Goal: Find specific page/section: Find specific page/section

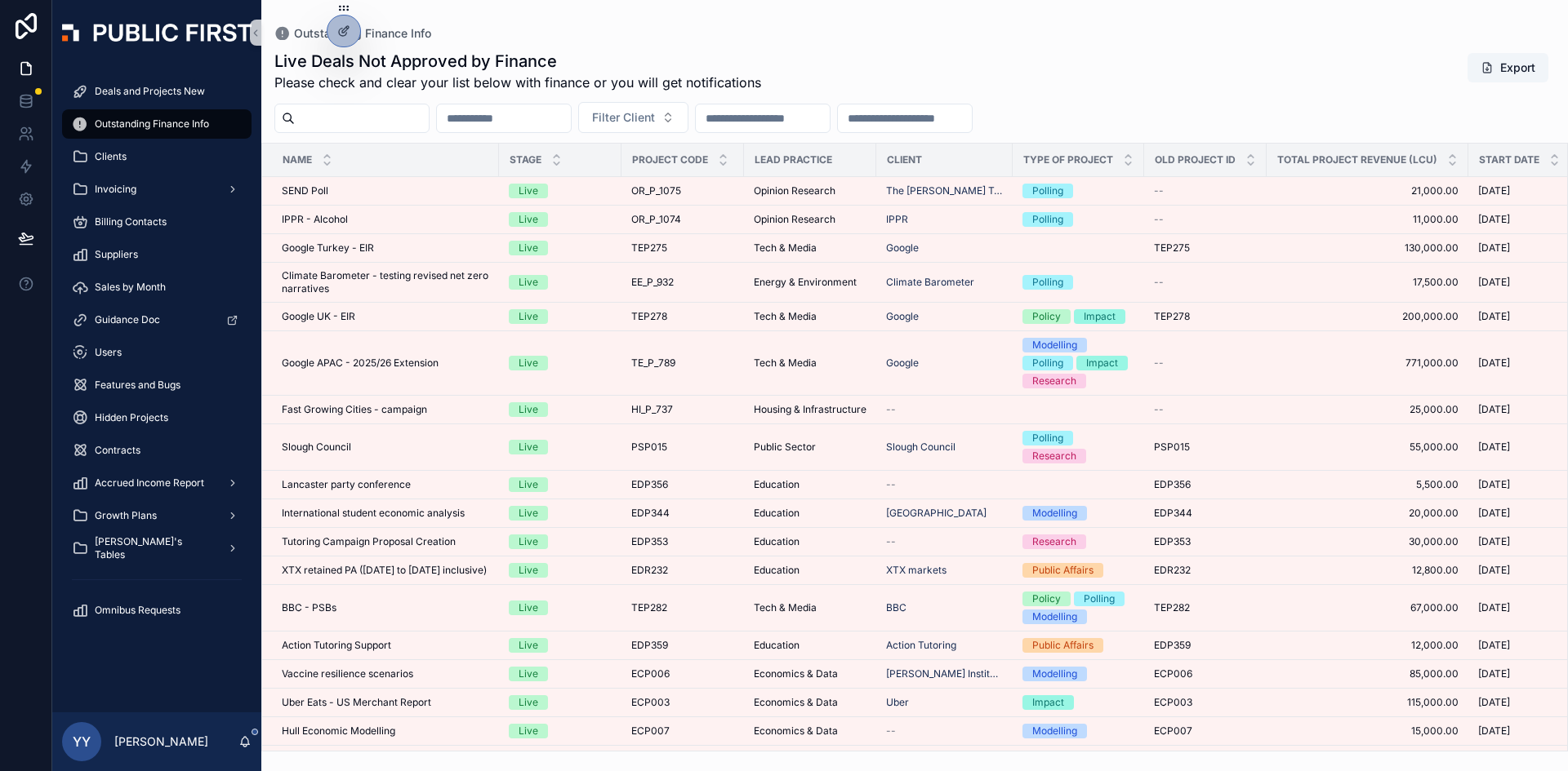
click at [147, 118] on span "Outstanding Finance Info" at bounding box center [151, 124] width 114 height 13
click at [336, 103] on div "scrollable content" at bounding box center [351, 118] width 155 height 30
click at [326, 117] on input "scrollable content" at bounding box center [361, 118] width 134 height 23
paste input "********"
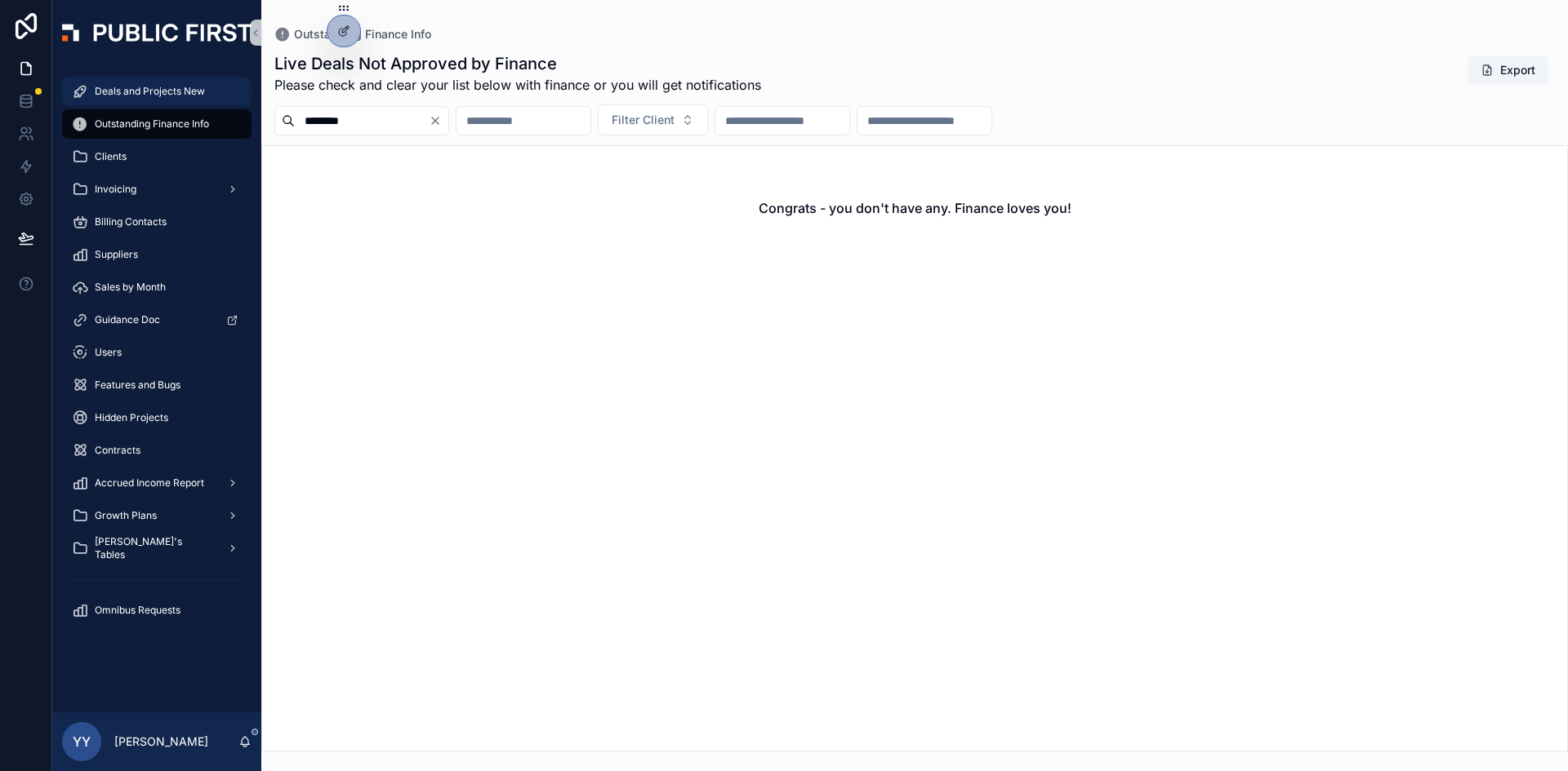
type input "********"
click at [119, 86] on span "Deals and Projects New" at bounding box center [149, 91] width 110 height 13
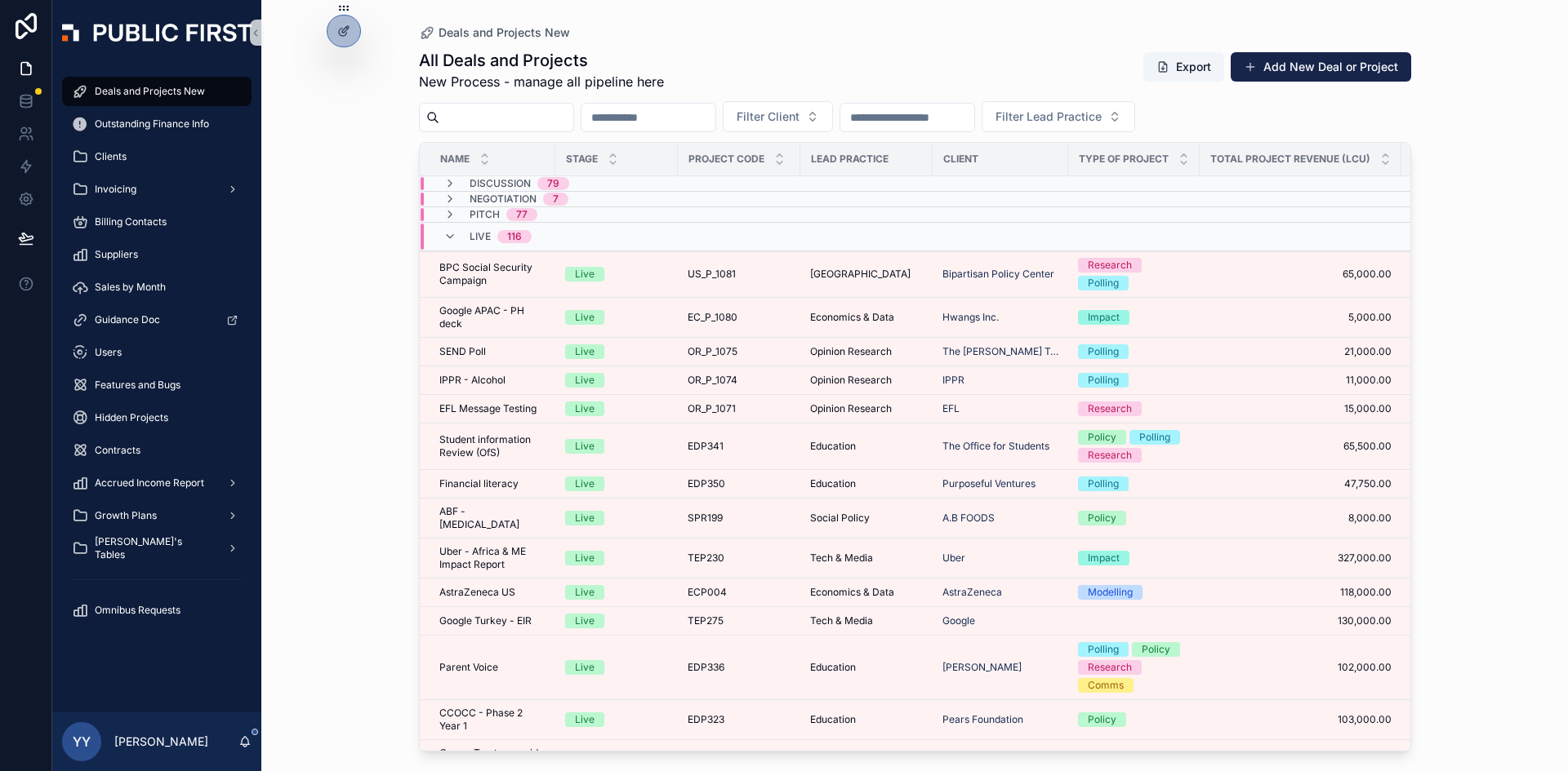
click at [500, 118] on input "scrollable content" at bounding box center [505, 117] width 134 height 23
paste input "********"
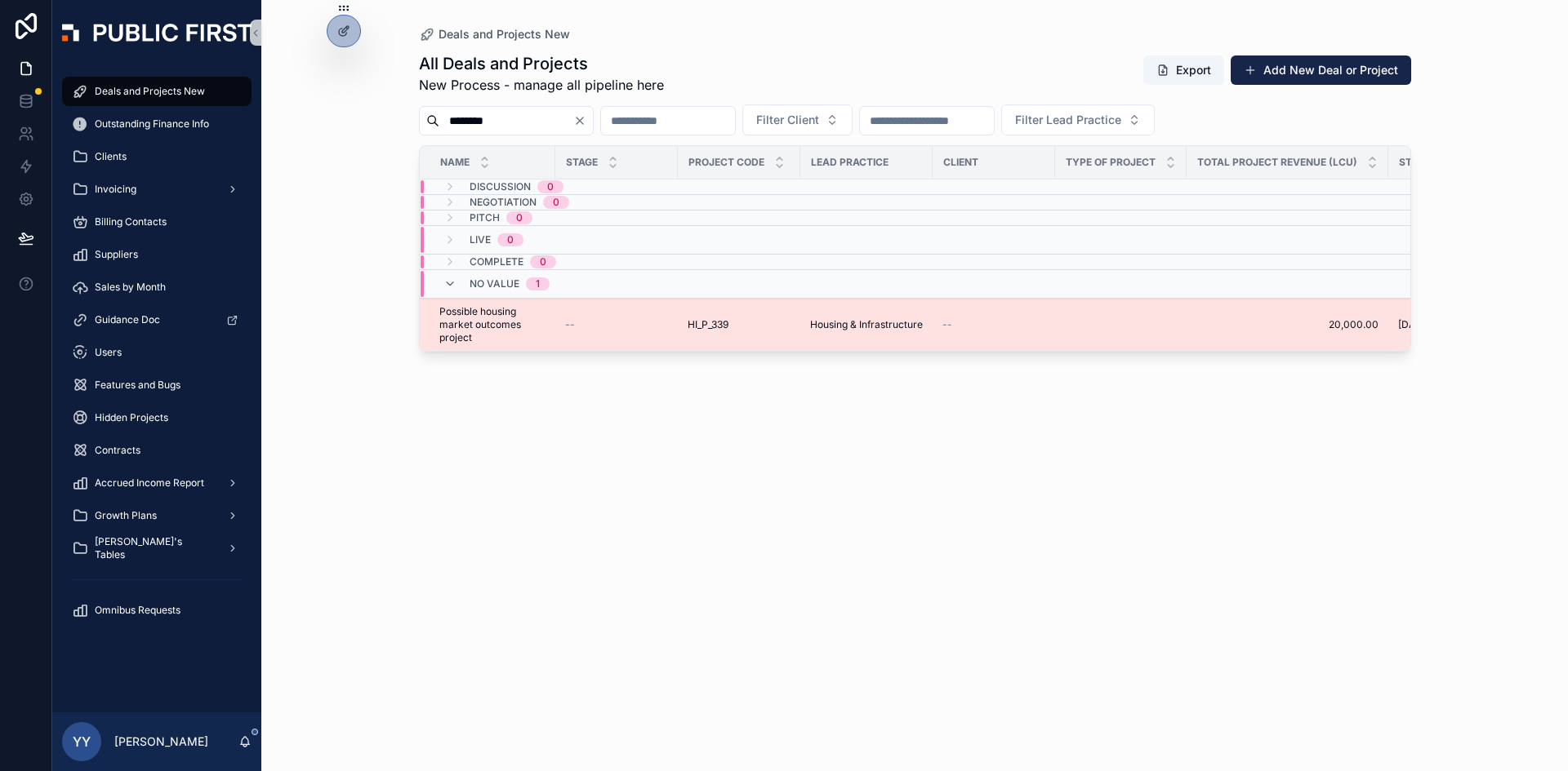
type input "********"
click at [608, 329] on div "--" at bounding box center [616, 325] width 103 height 13
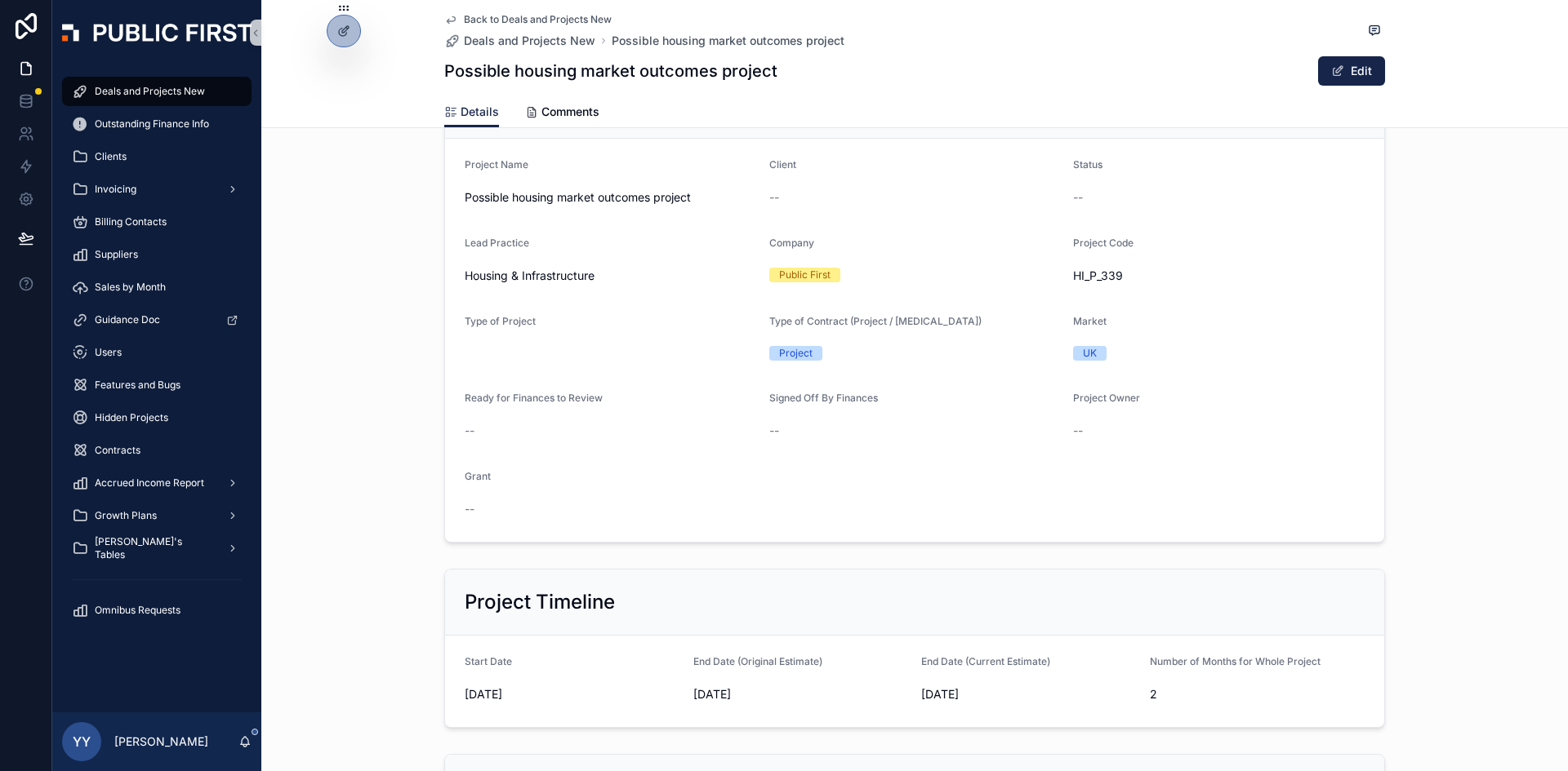
scroll to position [82, 0]
drag, startPoint x: 182, startPoint y: 85, endPoint x: 360, endPoint y: 112, distance: 180.0
click at [182, 84] on span "Deals and Projects New" at bounding box center [149, 91] width 110 height 13
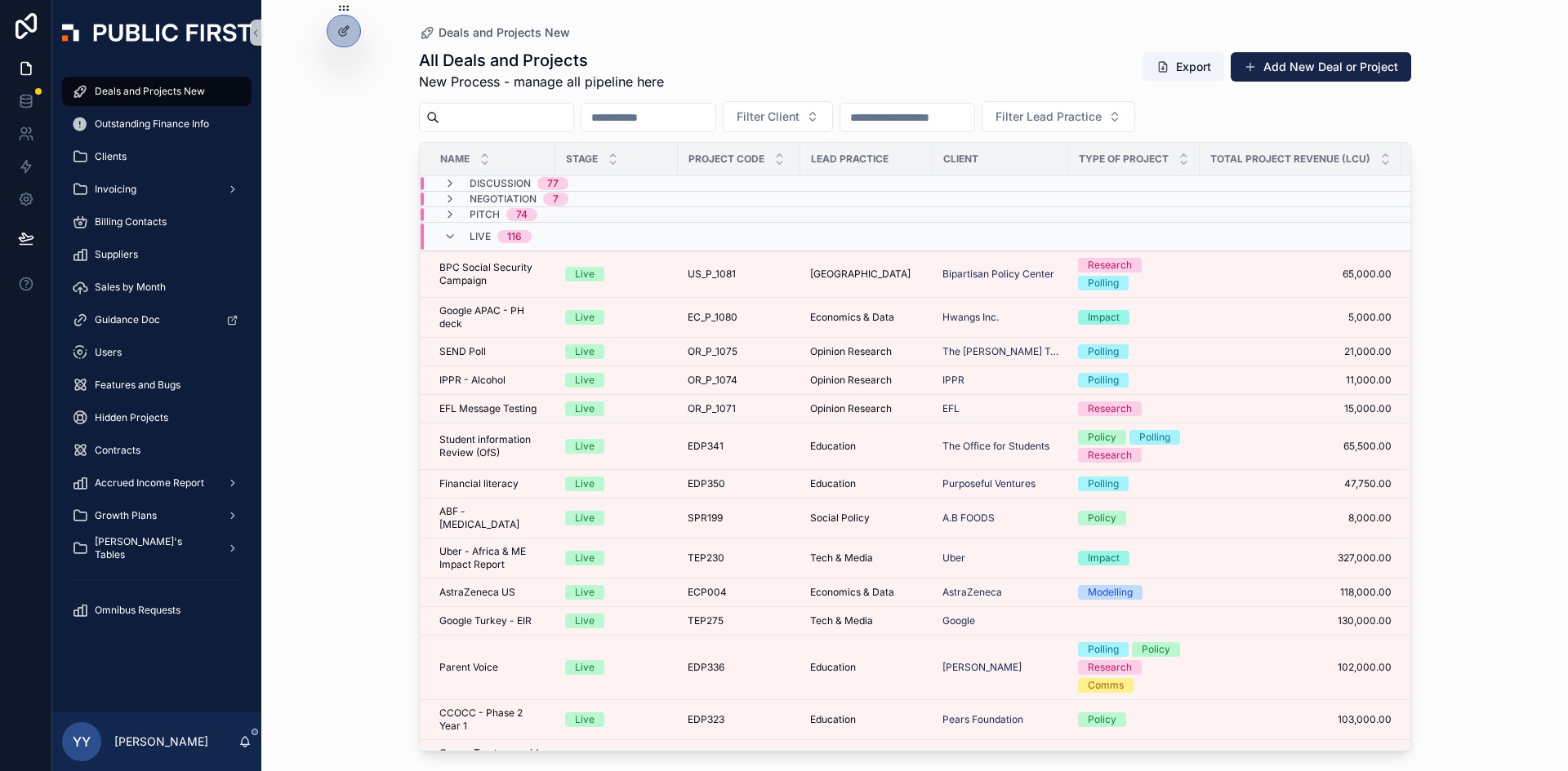
click at [515, 113] on input "scrollable content" at bounding box center [505, 117] width 134 height 23
type input "***"
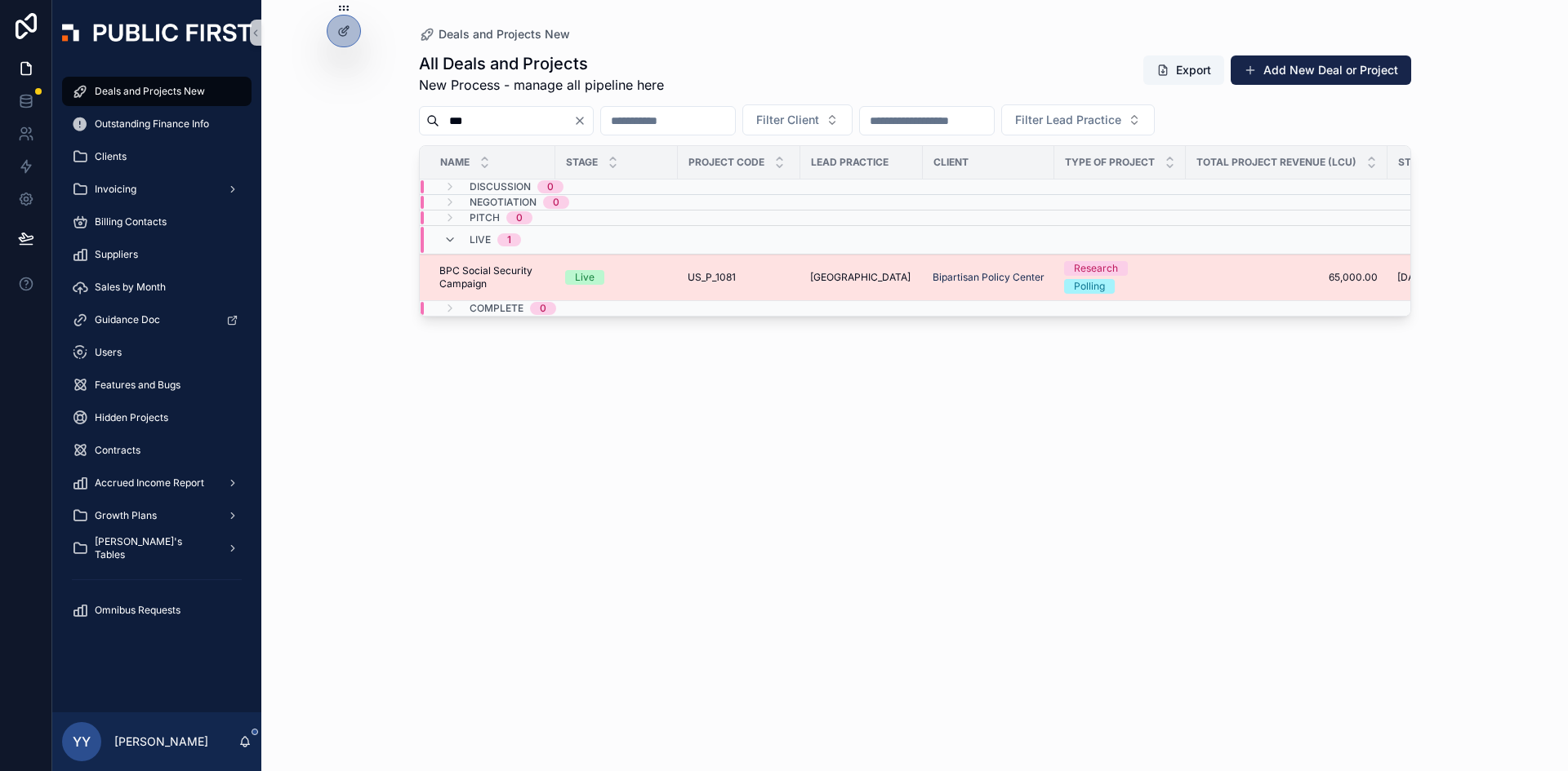
click at [626, 281] on div "Live" at bounding box center [616, 277] width 103 height 15
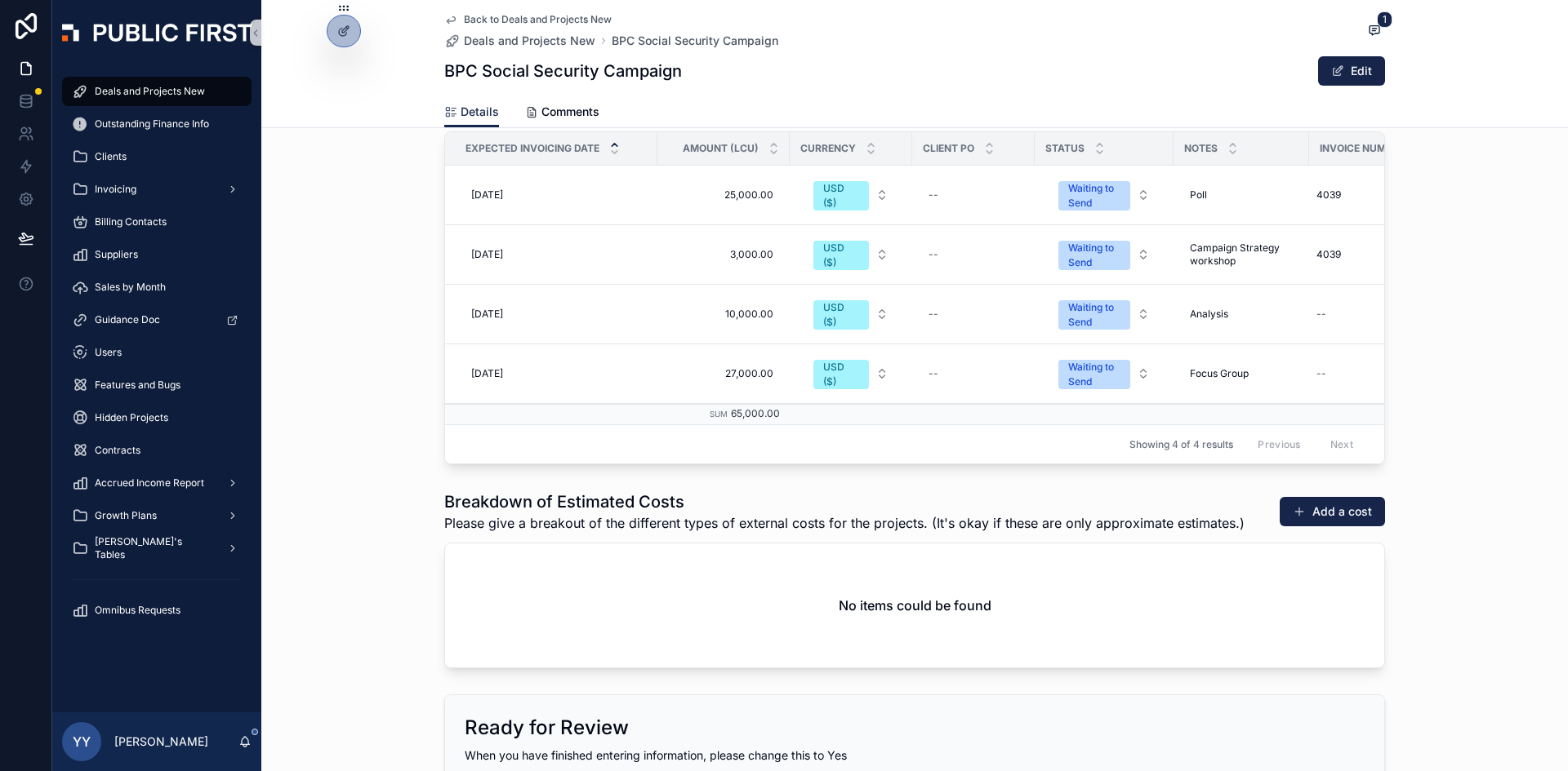
scroll to position [2187, 0]
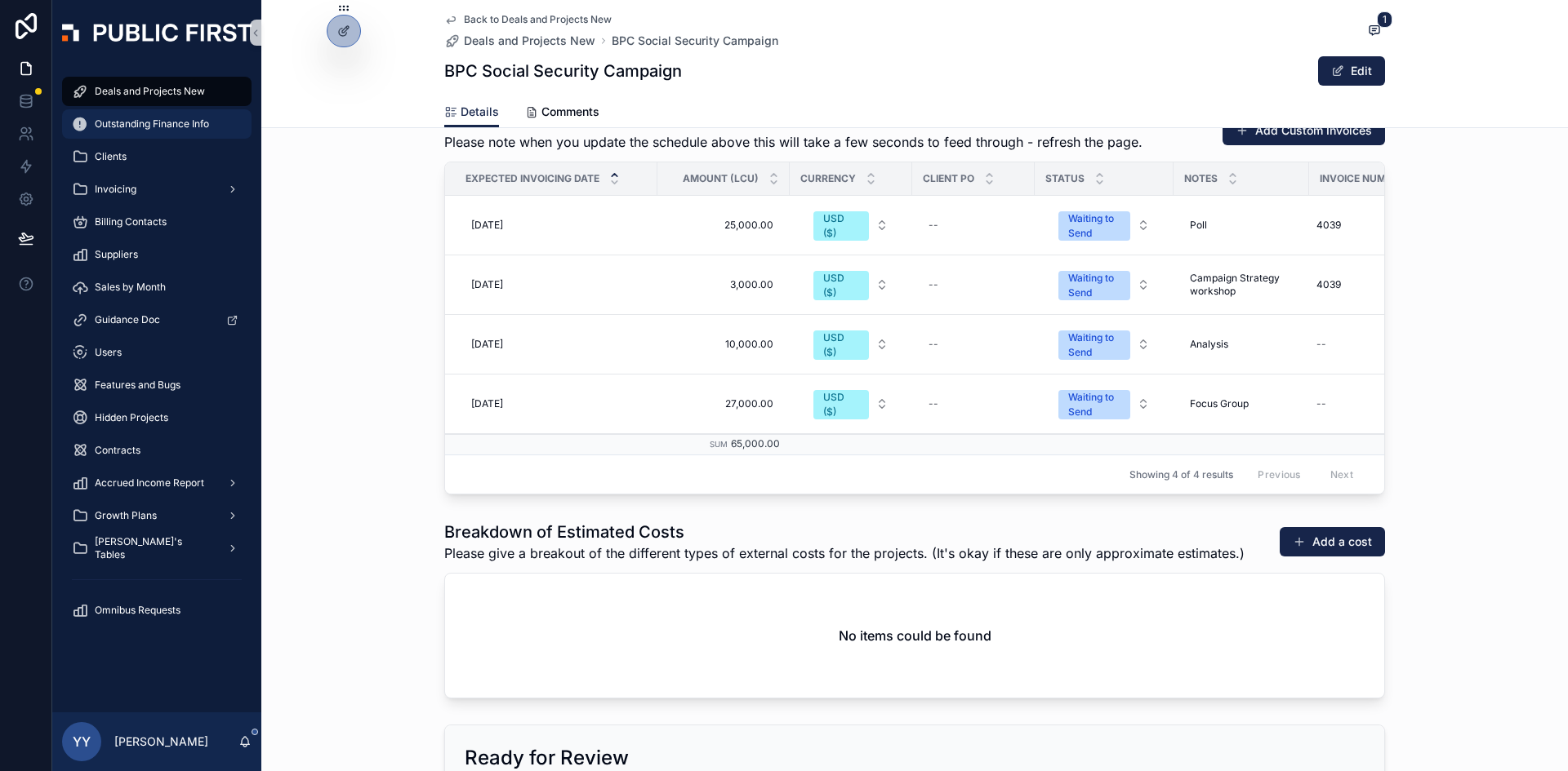
click at [161, 136] on div "Outstanding Finance Info" at bounding box center [157, 124] width 170 height 26
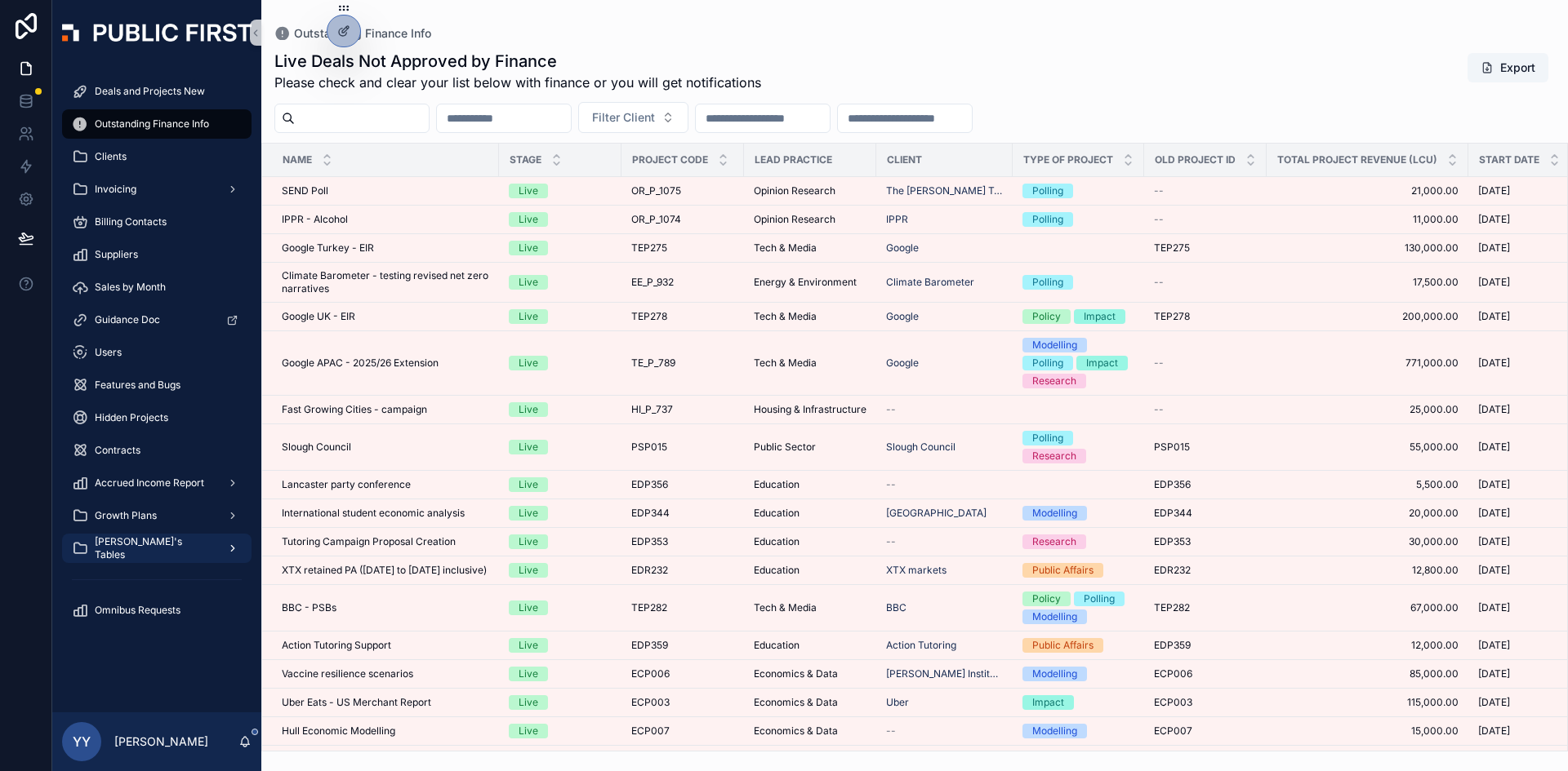
click at [144, 542] on span "[PERSON_NAME]'s Tables" at bounding box center [153, 549] width 119 height 26
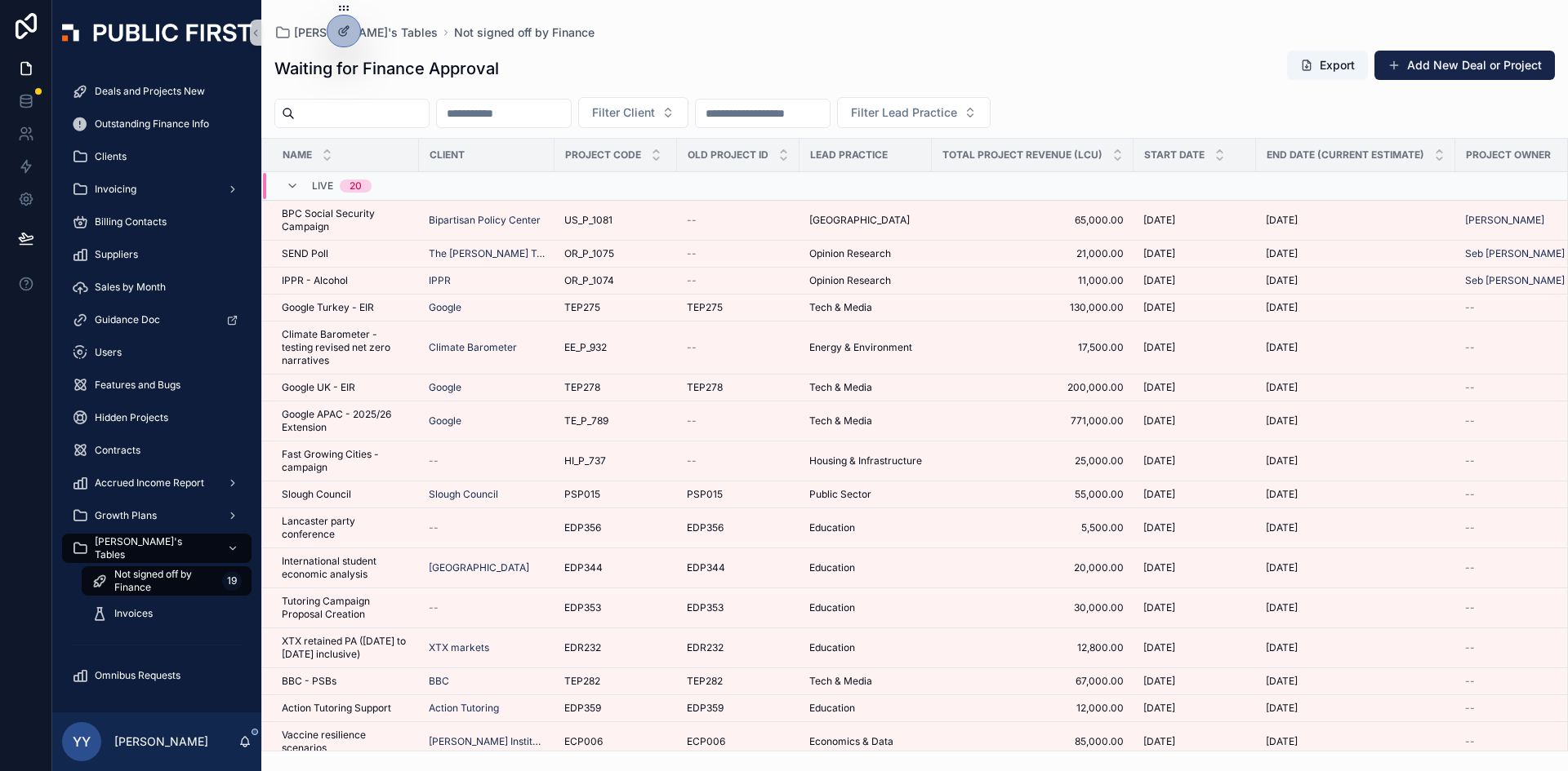
click at [144, 542] on span "Not signed off by Finance" at bounding box center [164, 582] width 101 height 26
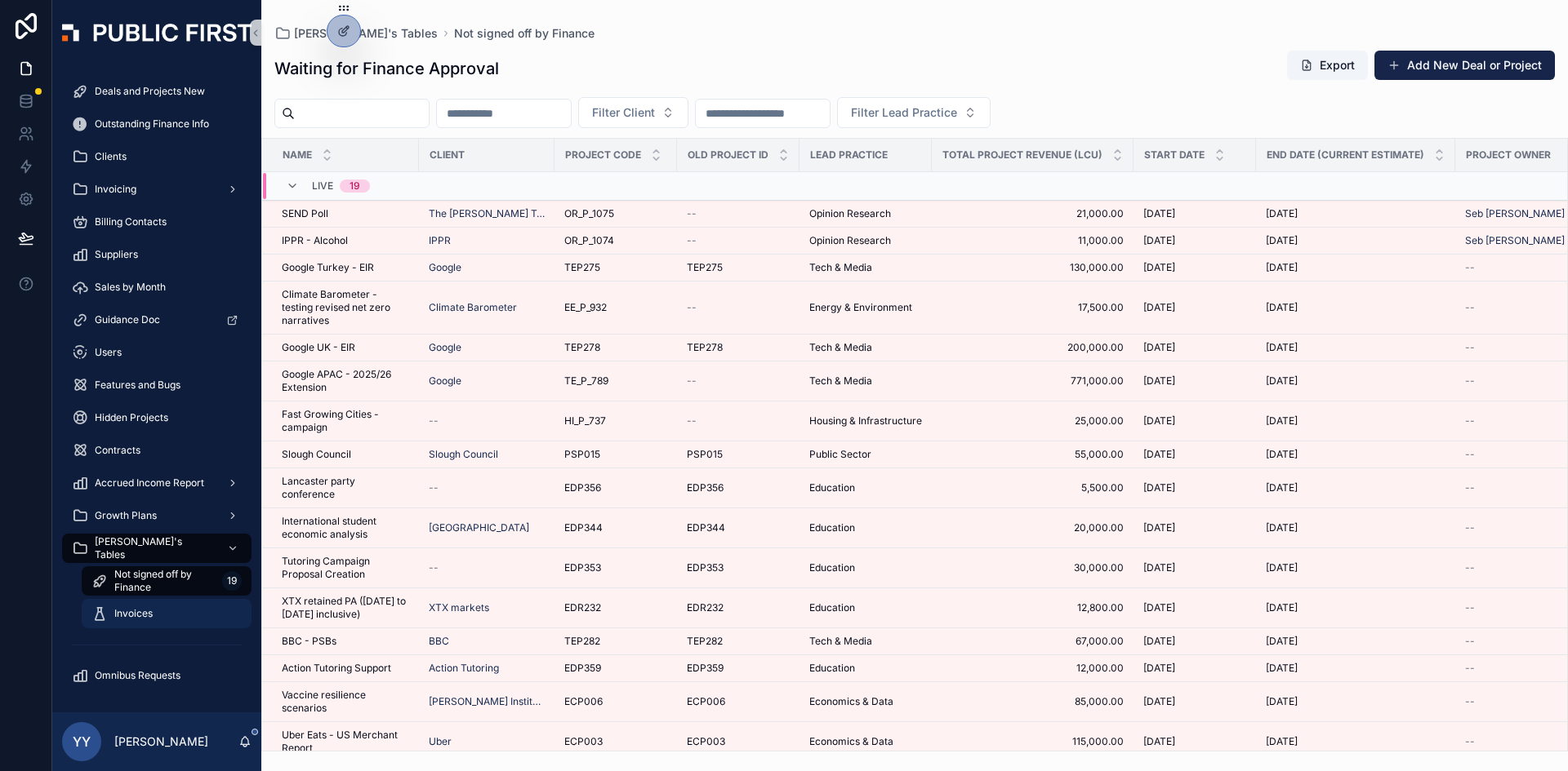
click at [135, 542] on div "Invoices" at bounding box center [166, 614] width 150 height 26
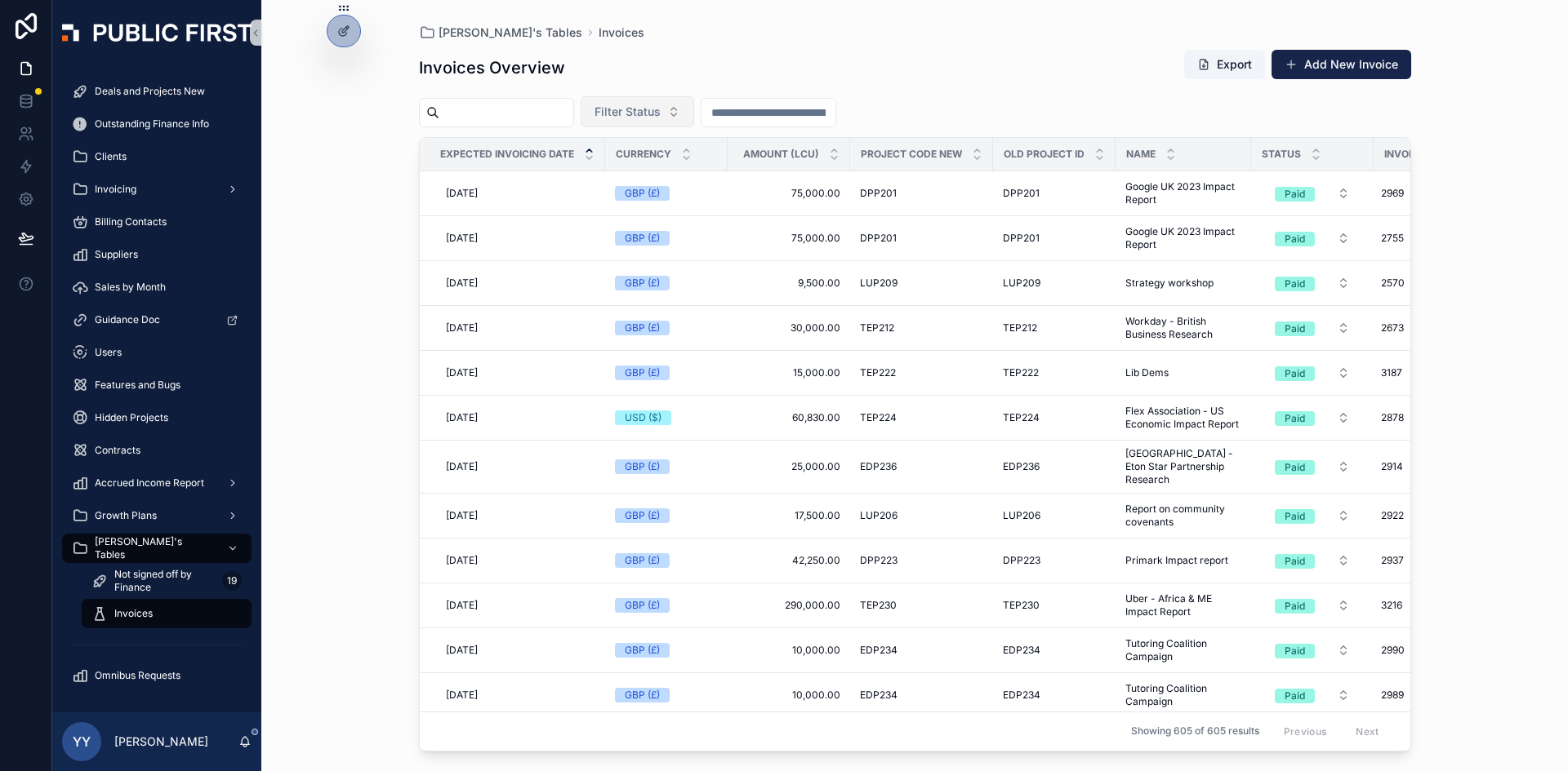
click at [654, 116] on span "Filter Status" at bounding box center [627, 112] width 66 height 16
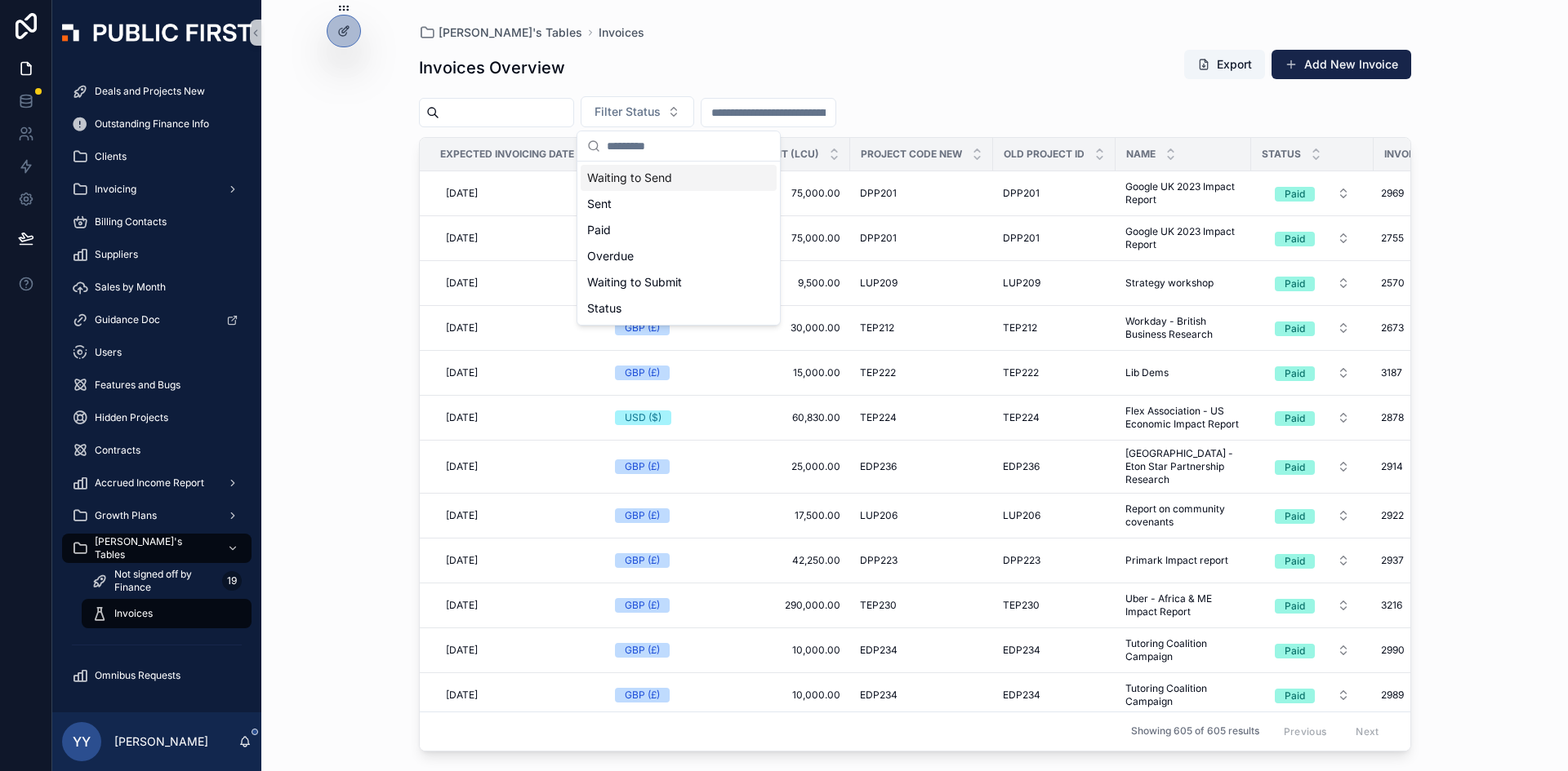
click at [629, 171] on div "Waiting to Send" at bounding box center [679, 178] width 196 height 26
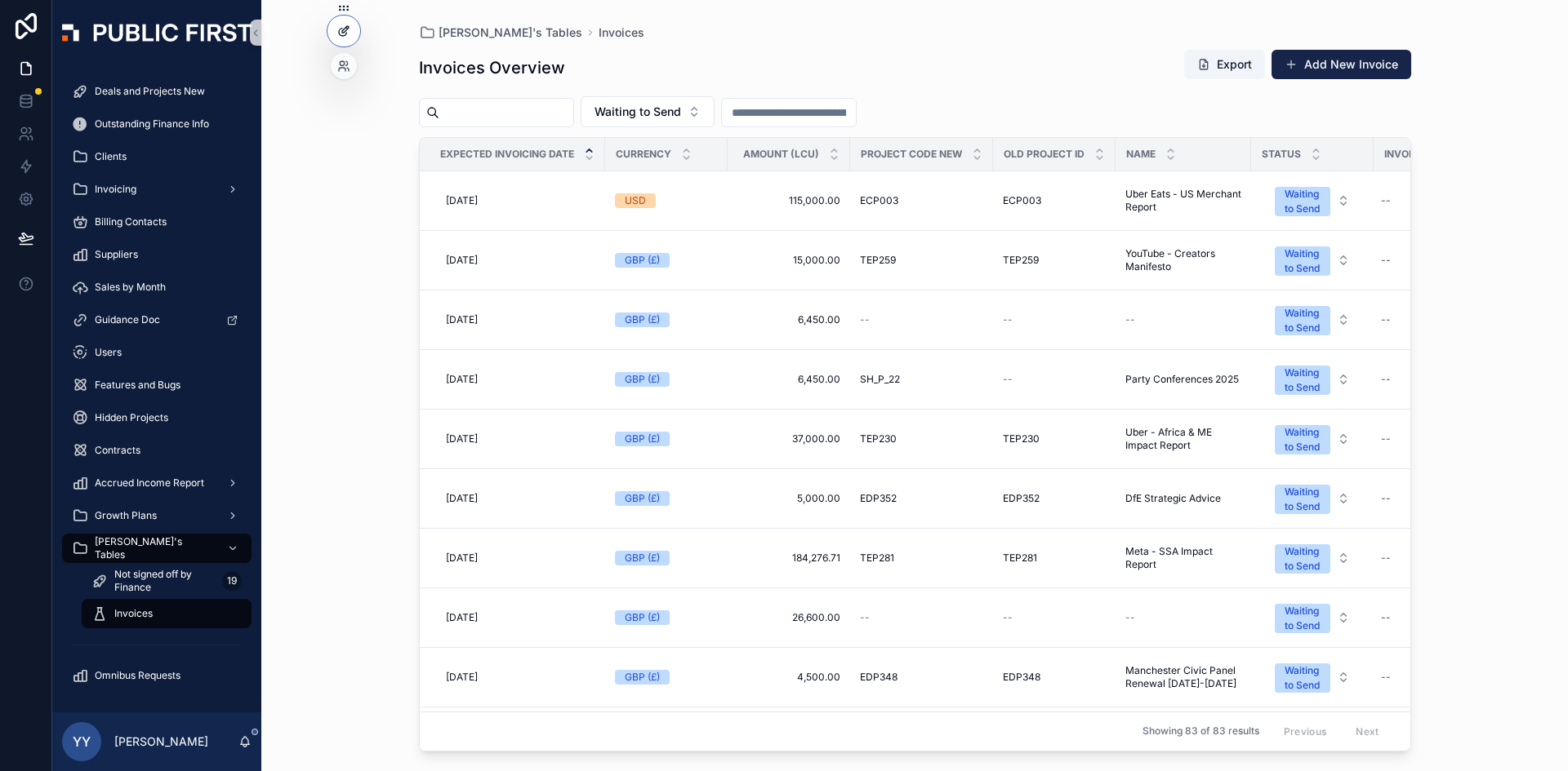
click at [332, 19] on div at bounding box center [344, 31] width 33 height 31
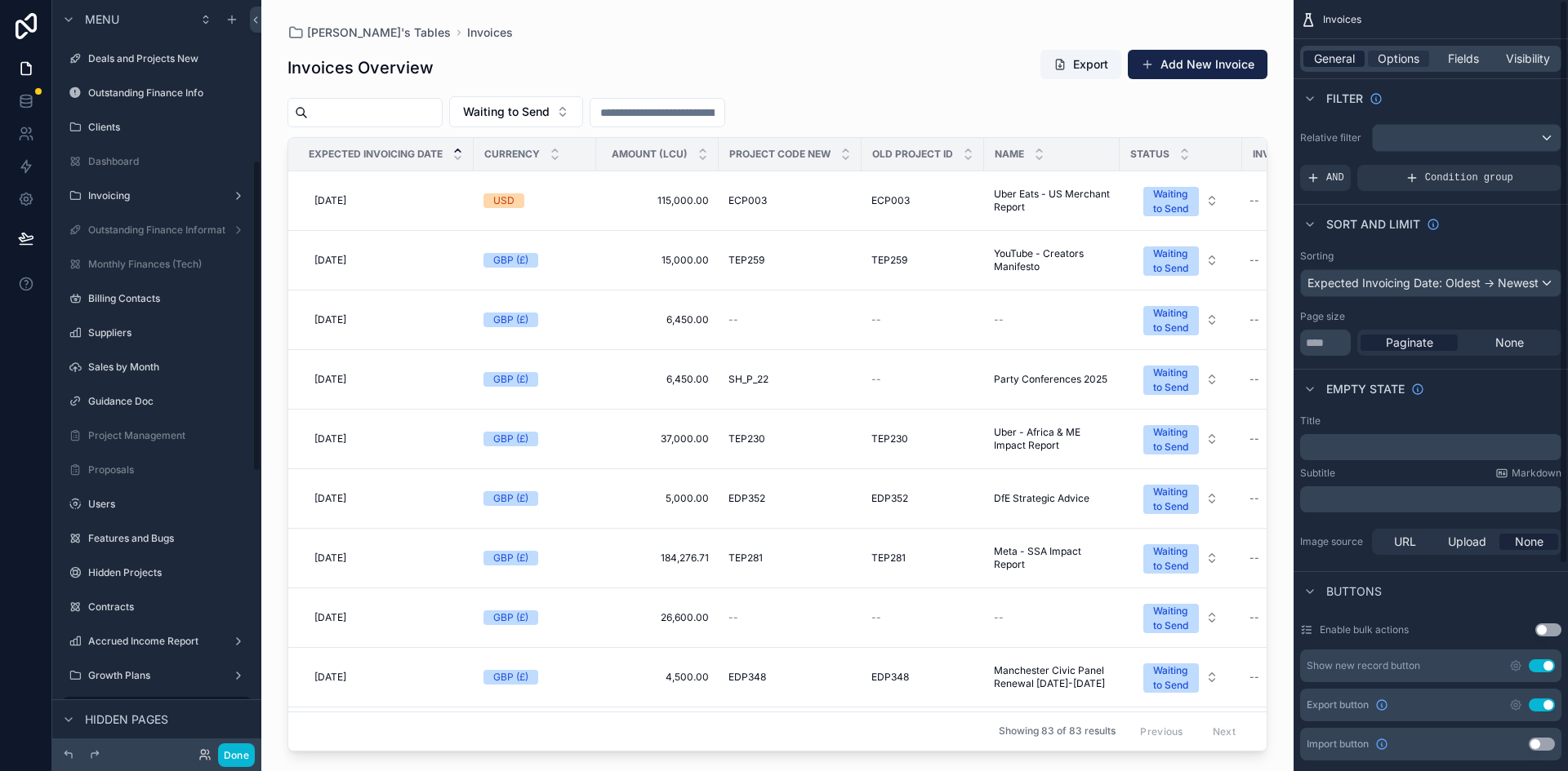
scroll to position [386, 0]
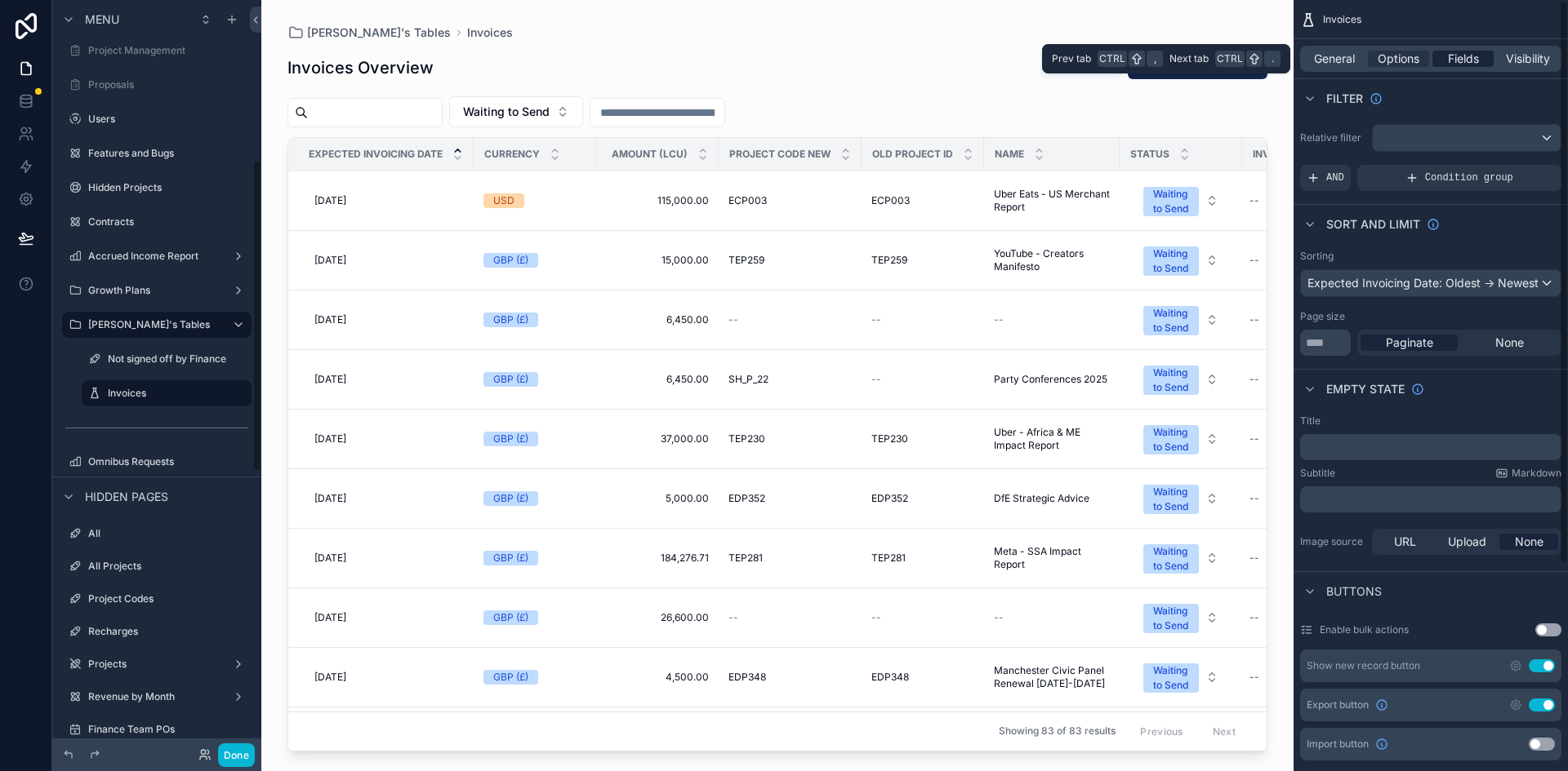
click at [1045, 55] on span "Fields" at bounding box center [1463, 59] width 31 height 16
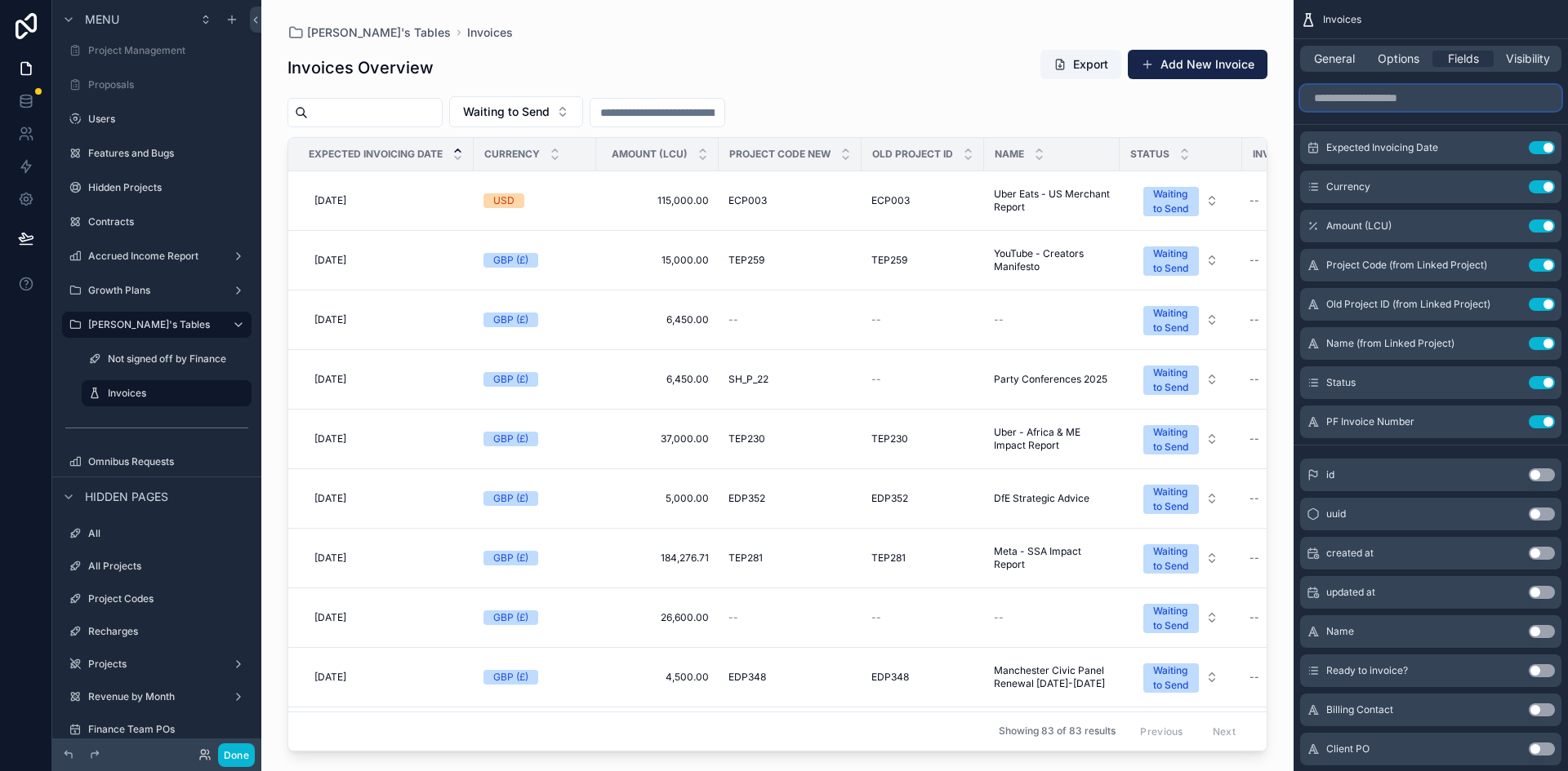
click at [1045, 87] on input "scrollable content" at bounding box center [1430, 98] width 261 height 26
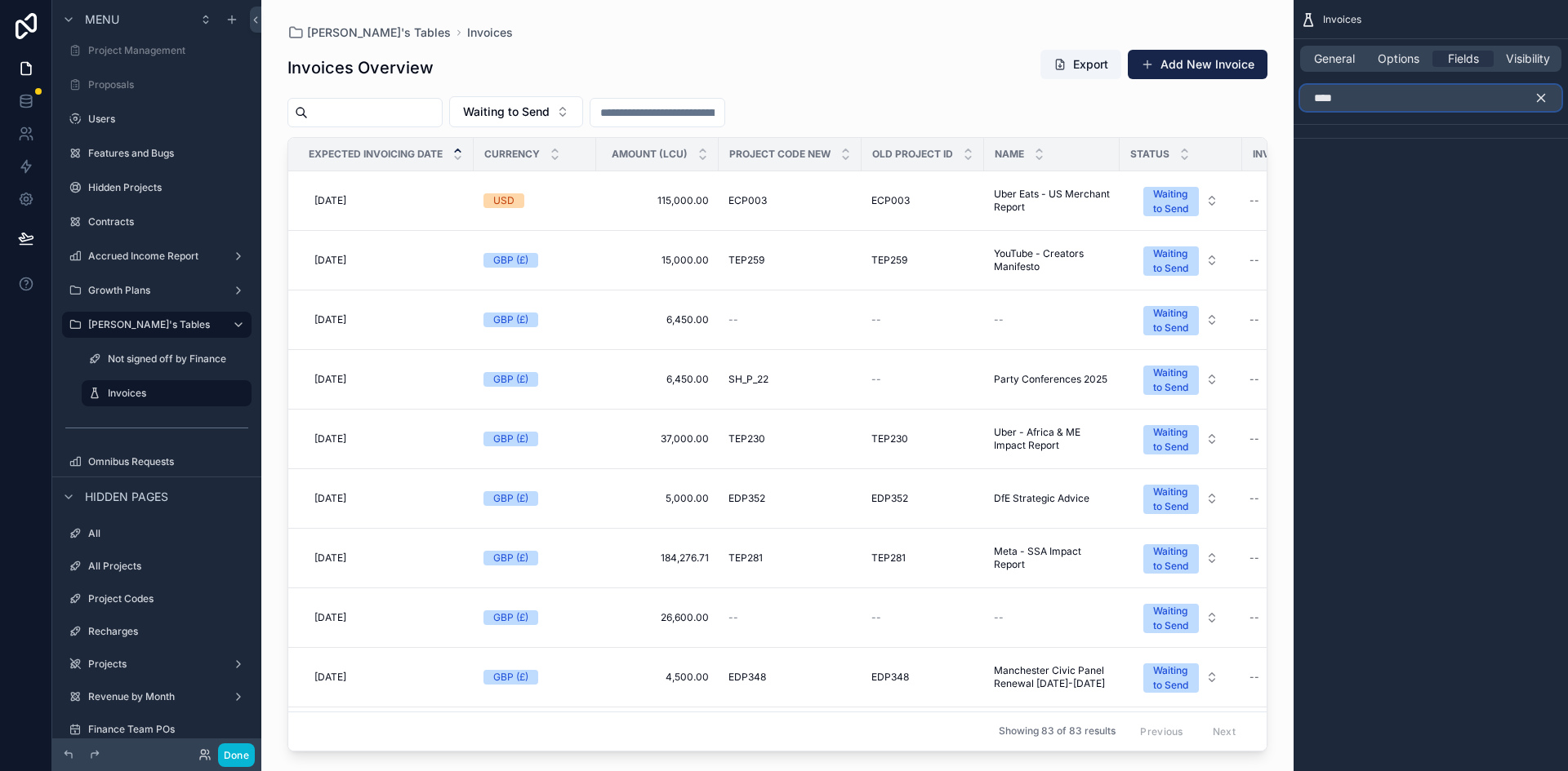
type input "****"
click at [1045, 103] on icon "scrollable content" at bounding box center [1541, 98] width 15 height 15
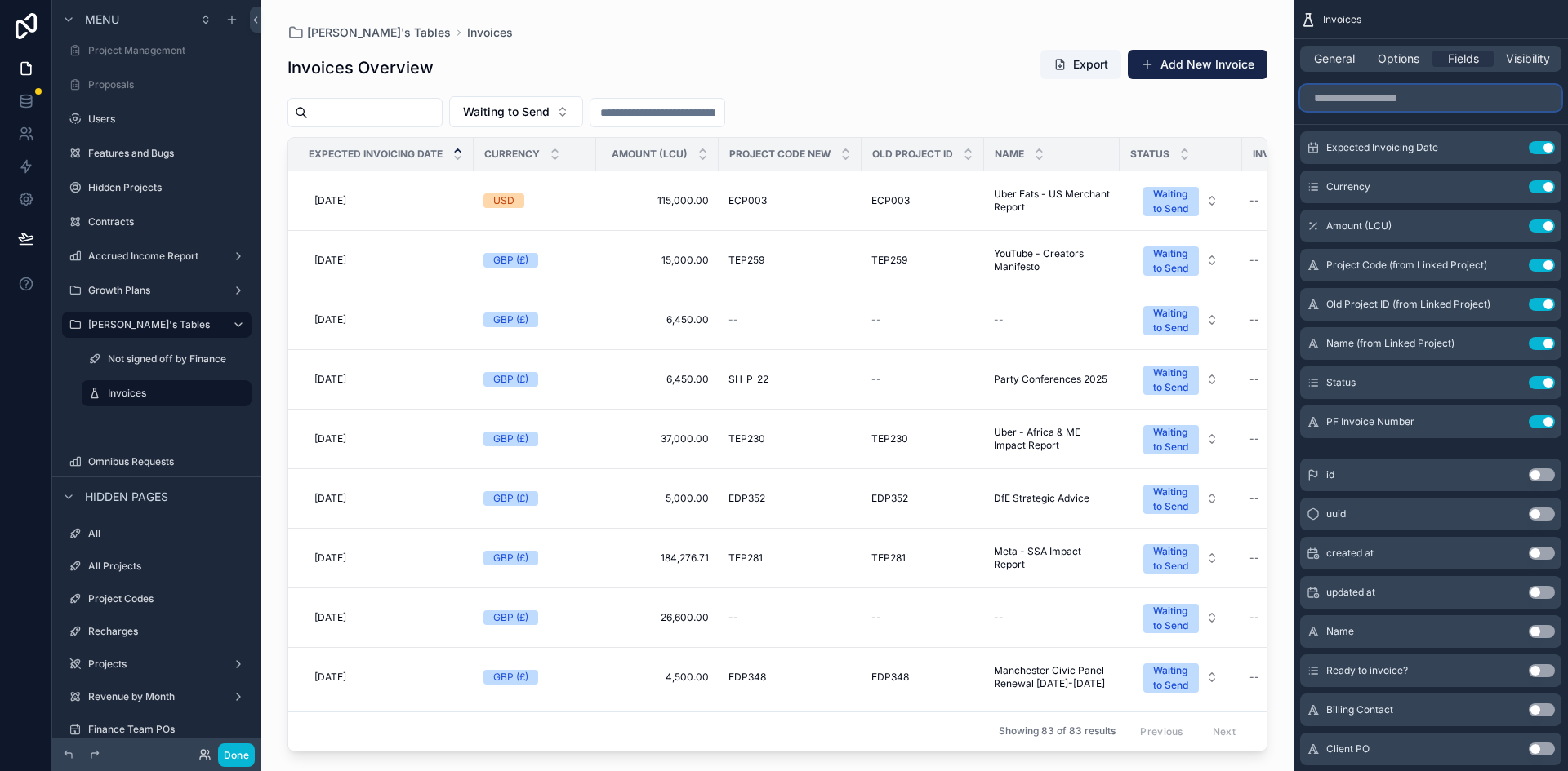
click at [1045, 98] on input "scrollable content" at bounding box center [1430, 98] width 261 height 26
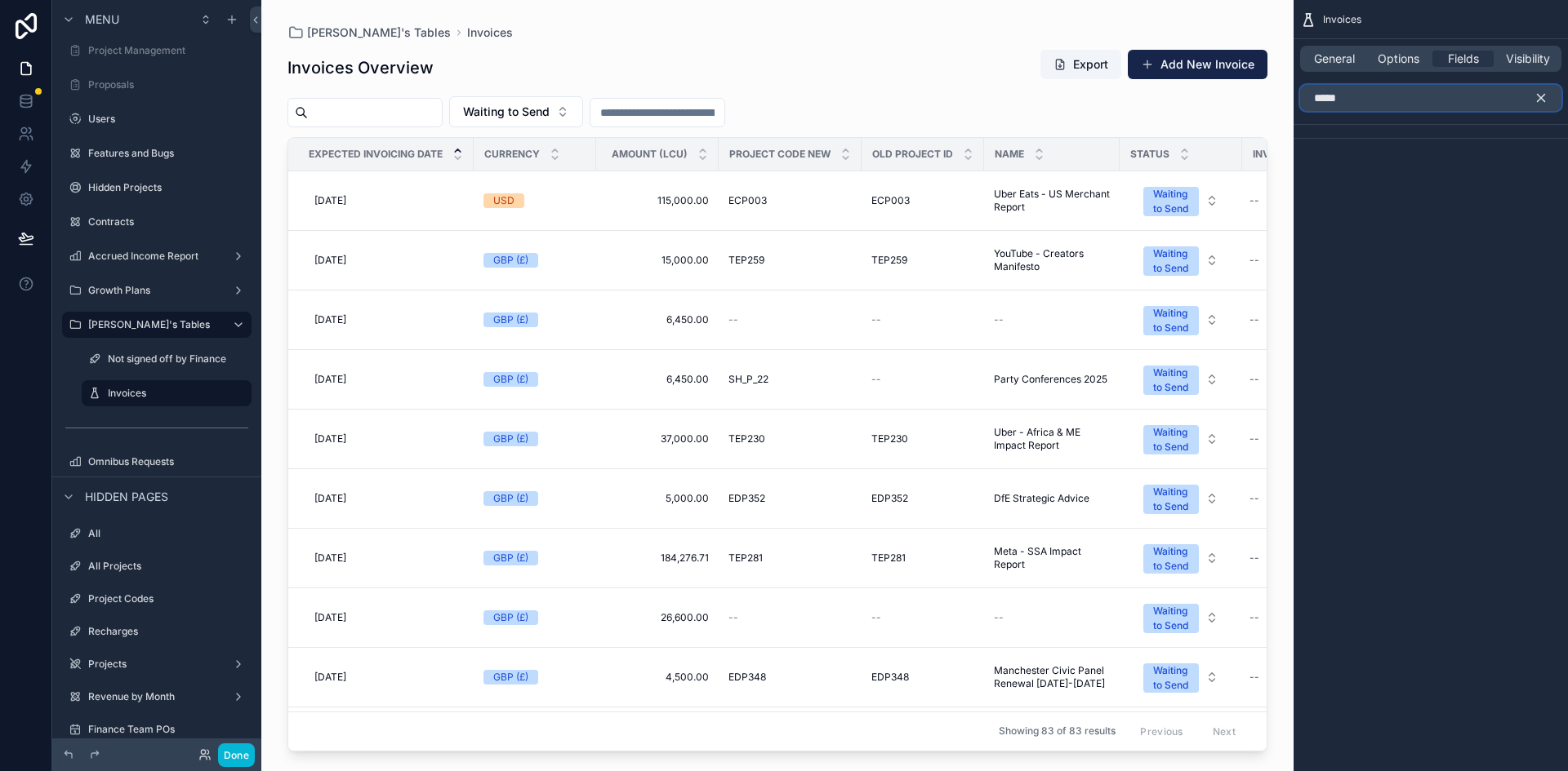
type input "*****"
click at [1045, 101] on icon "scrollable content" at bounding box center [1541, 98] width 7 height 7
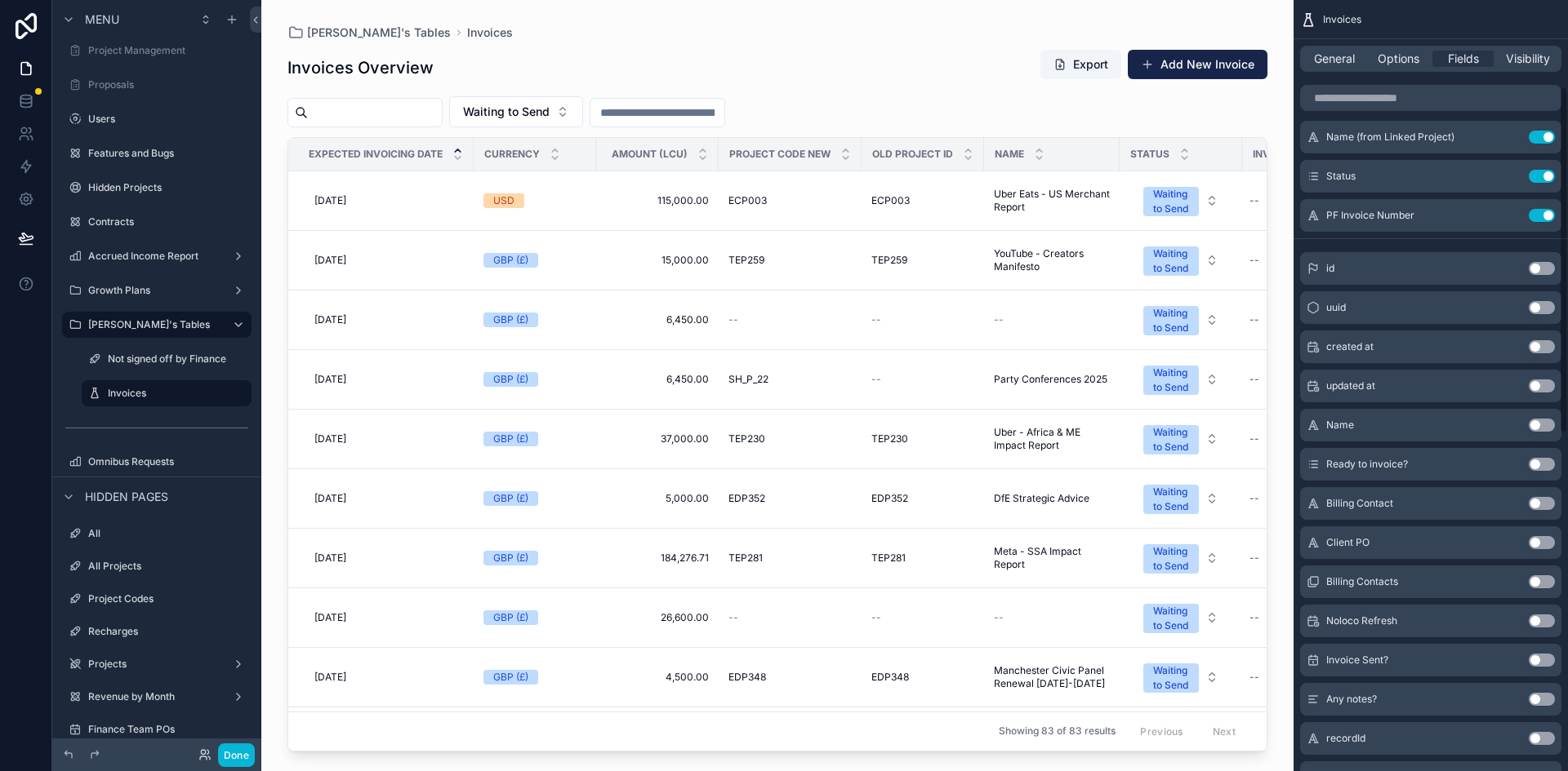
scroll to position [0, 0]
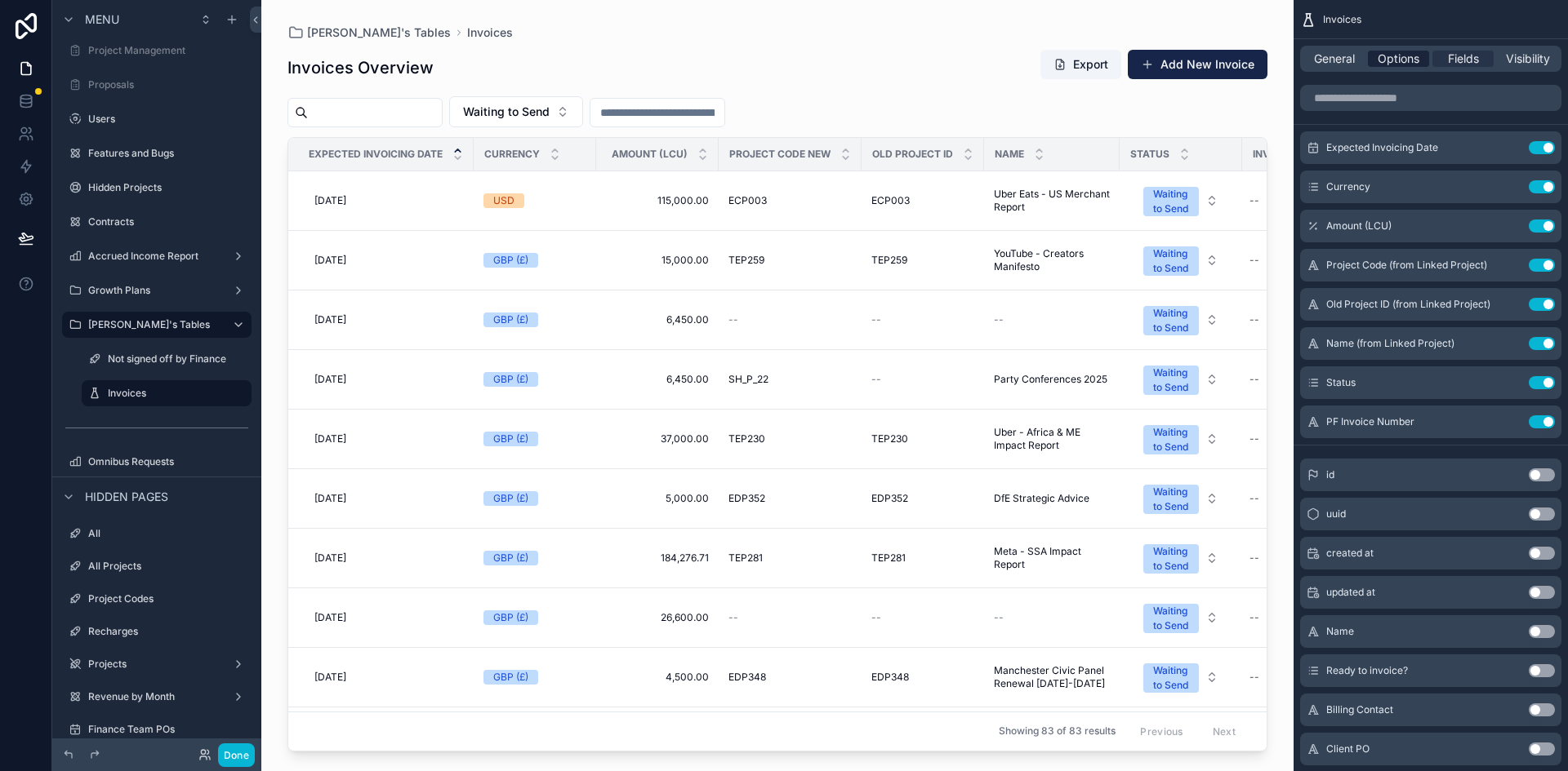
click at [1045, 61] on span "Options" at bounding box center [1398, 59] width 42 height 16
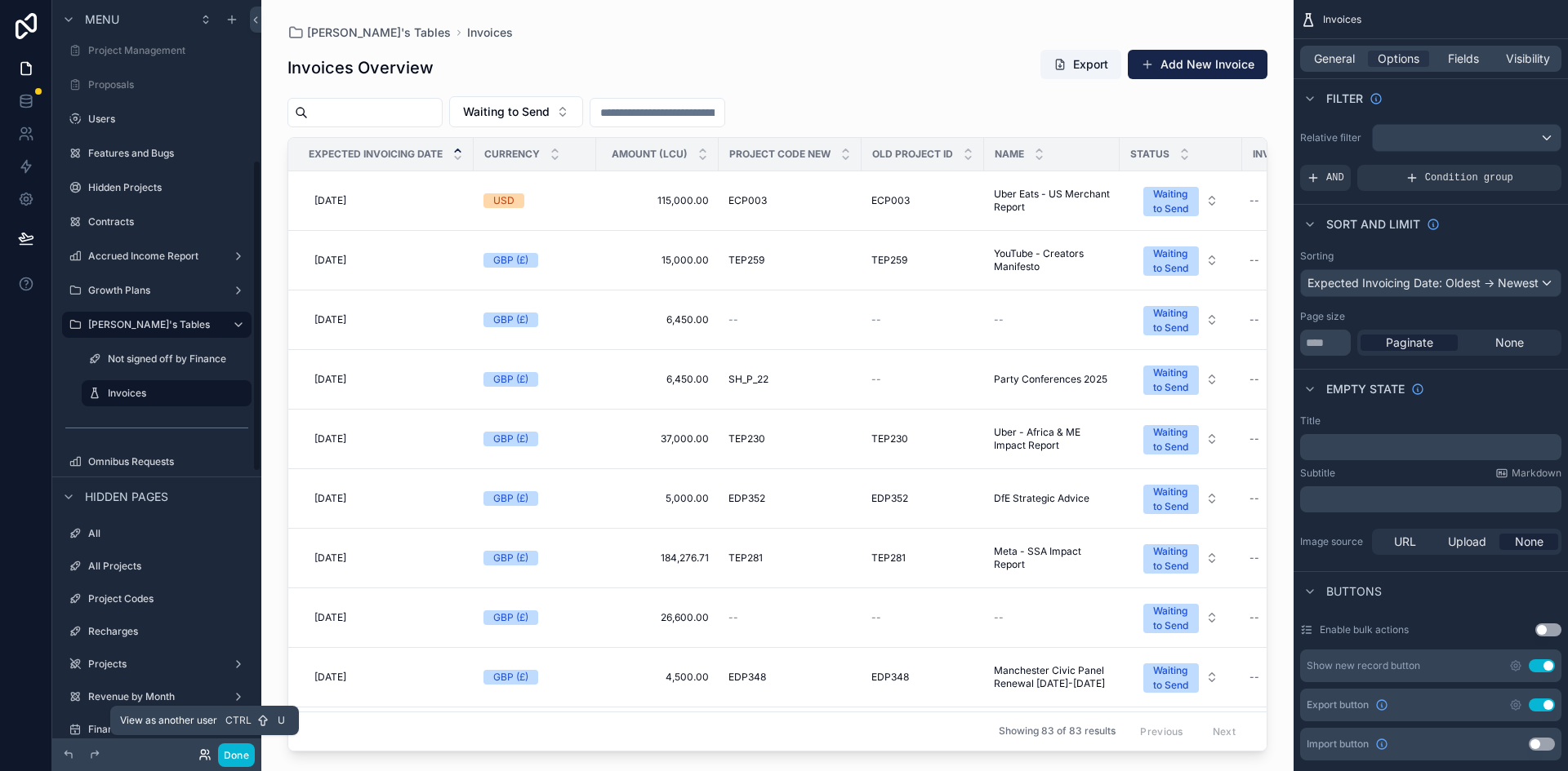
click at [200, 542] on icon at bounding box center [203, 759] width 7 height 3
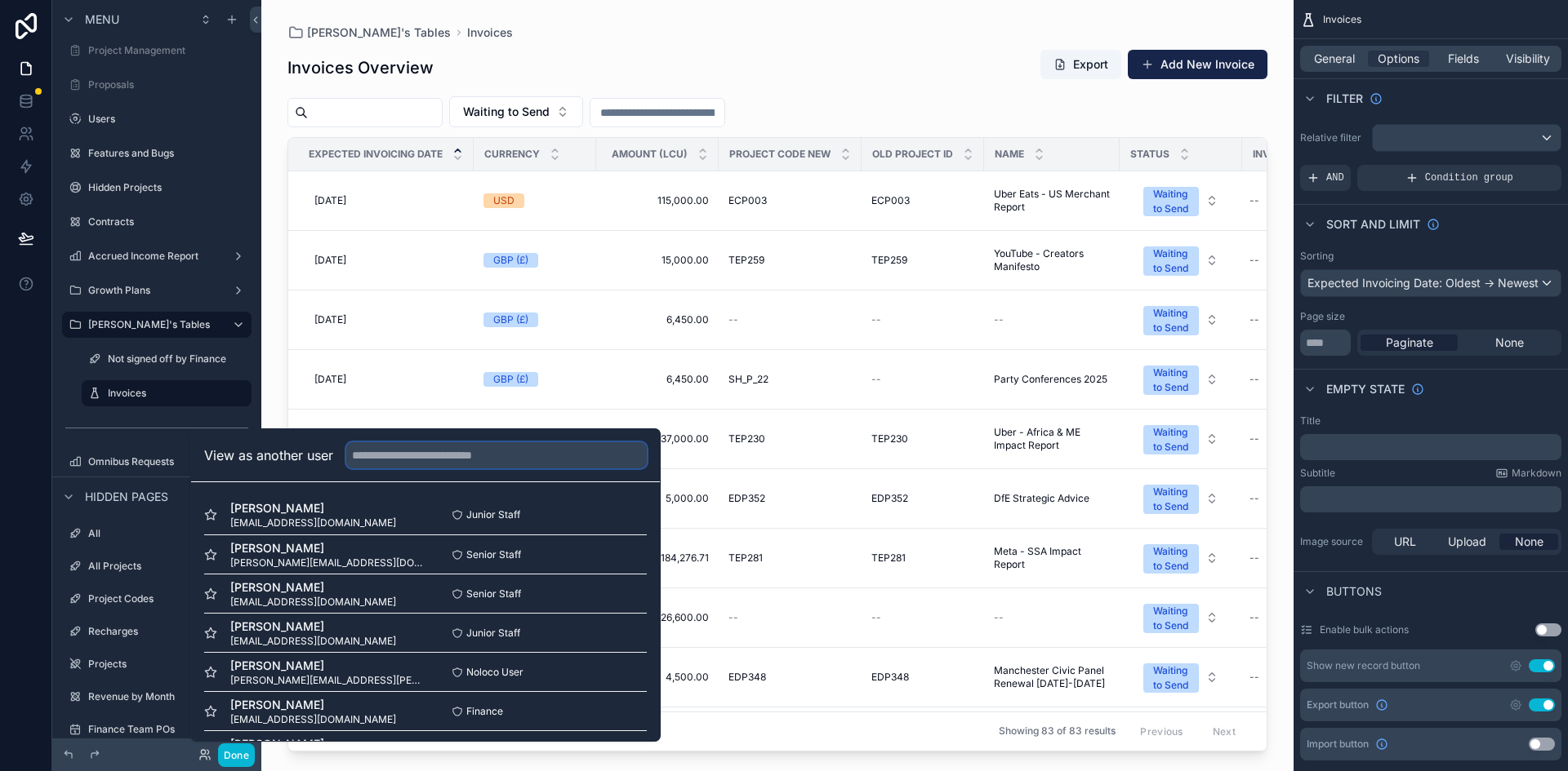
click at [412, 450] on input "text" at bounding box center [496, 455] width 300 height 26
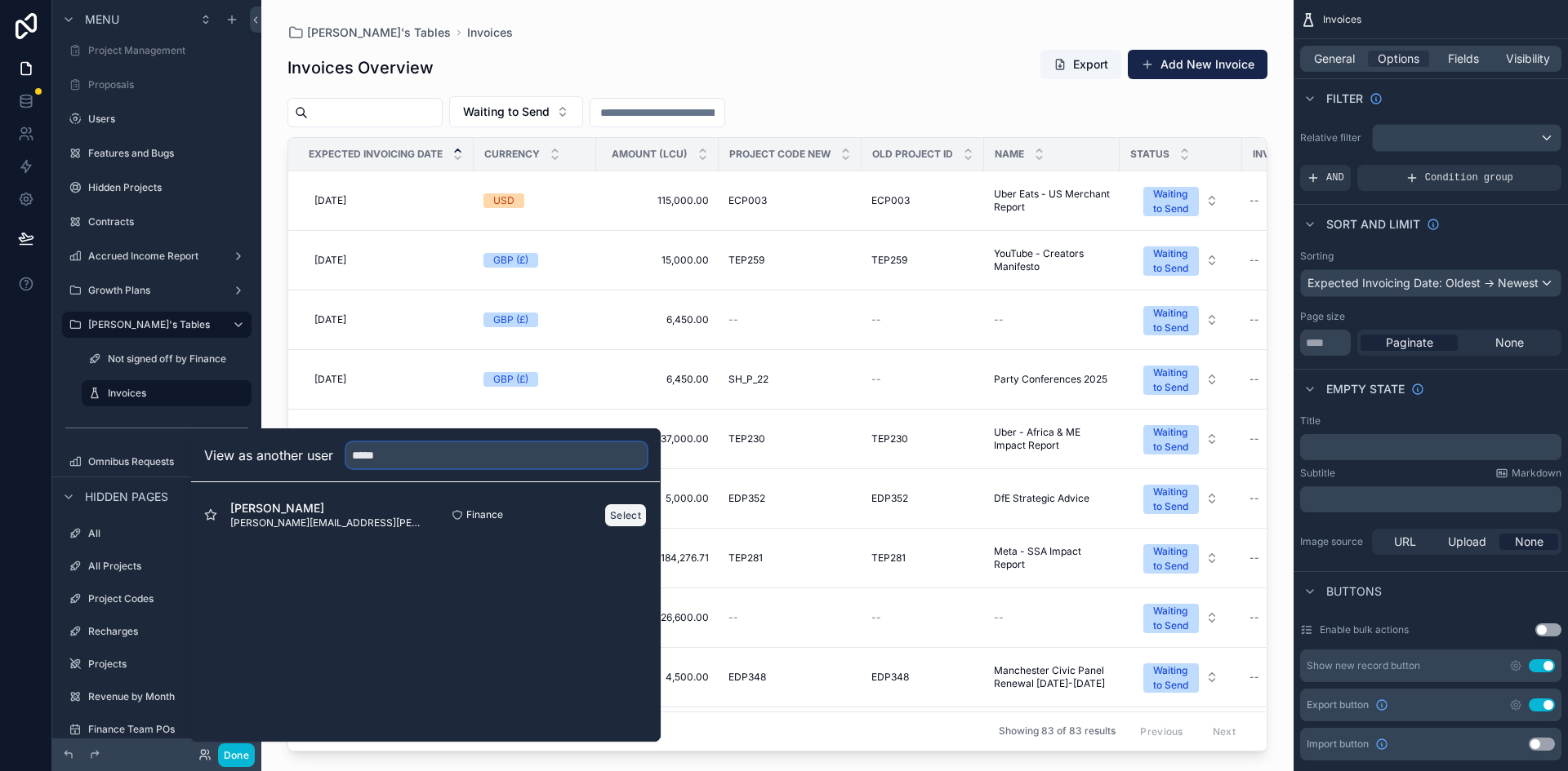
type input "*****"
click at [625, 515] on button "Select" at bounding box center [625, 515] width 43 height 24
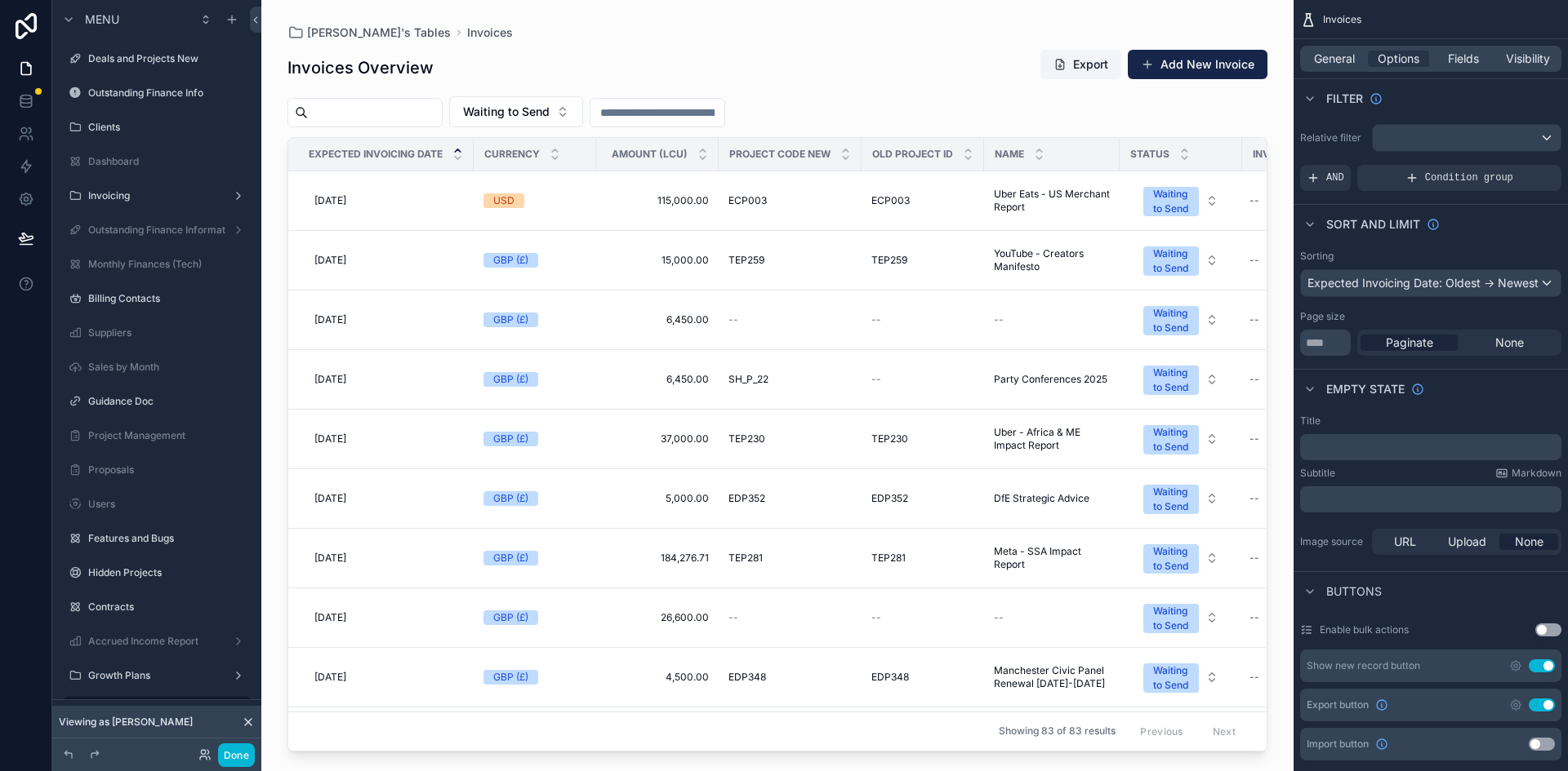
scroll to position [386, 0]
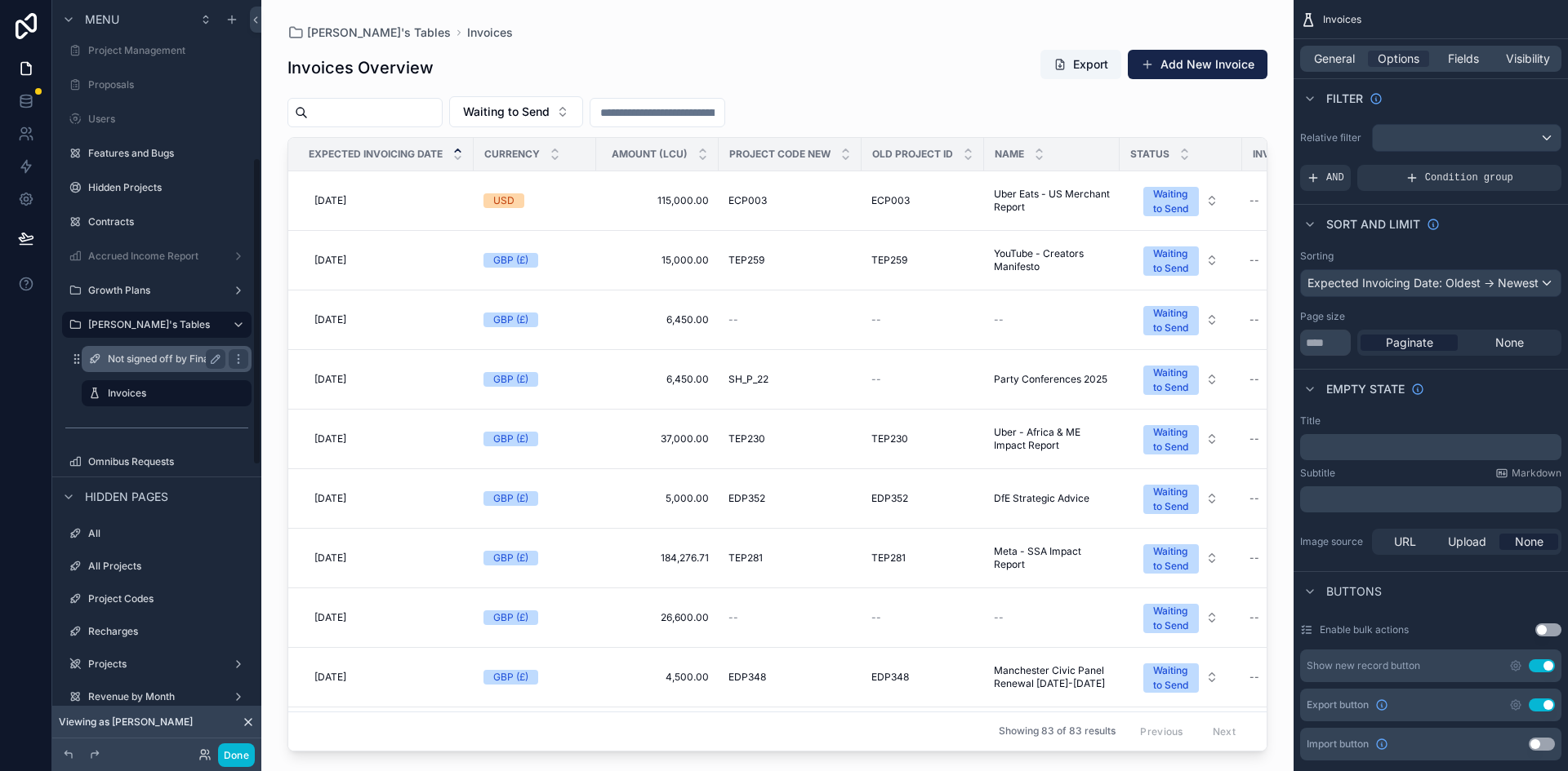
click at [161, 358] on label "Not signed off by Finance" at bounding box center [167, 359] width 118 height 13
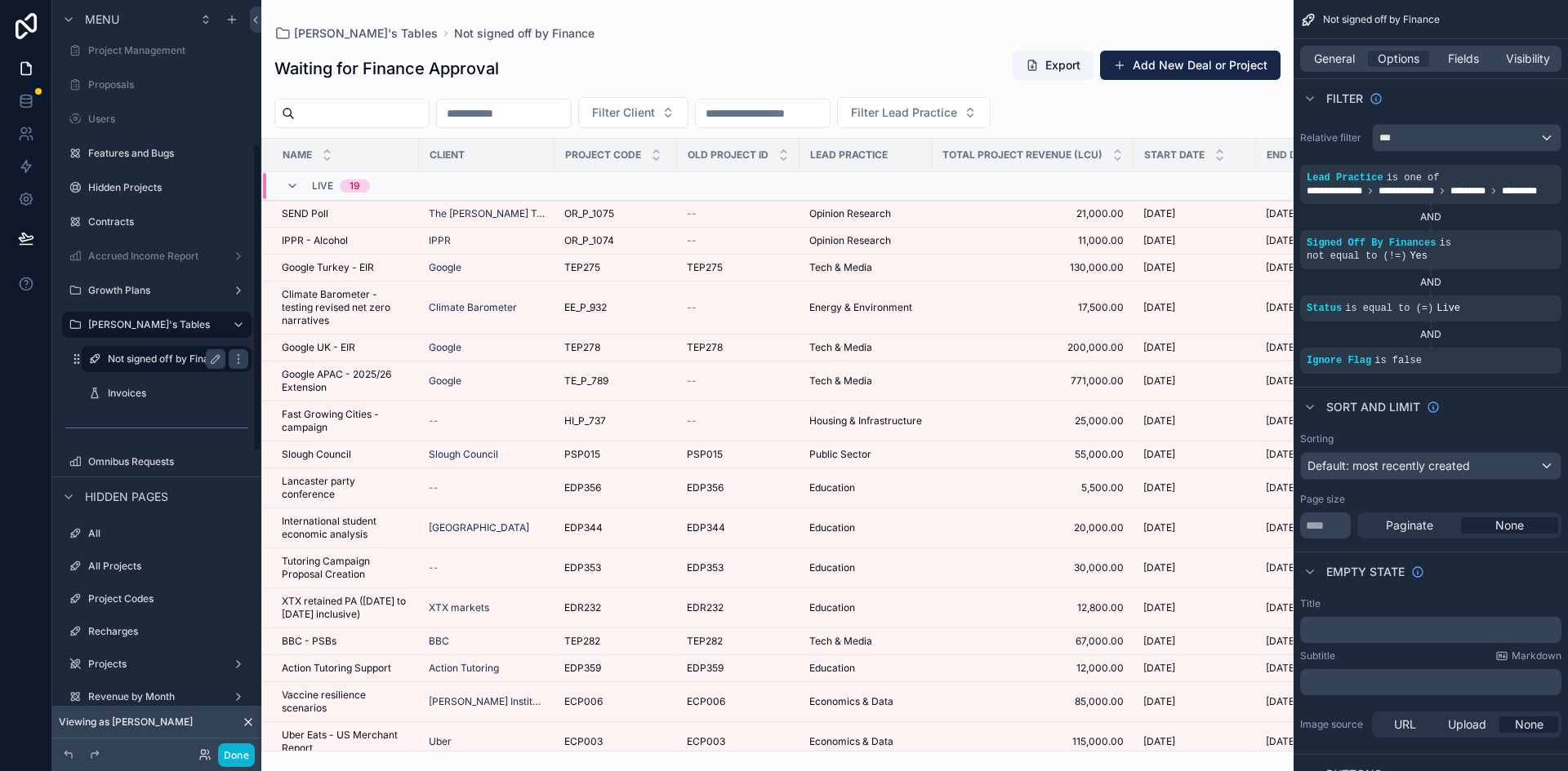
scroll to position [351, 0]
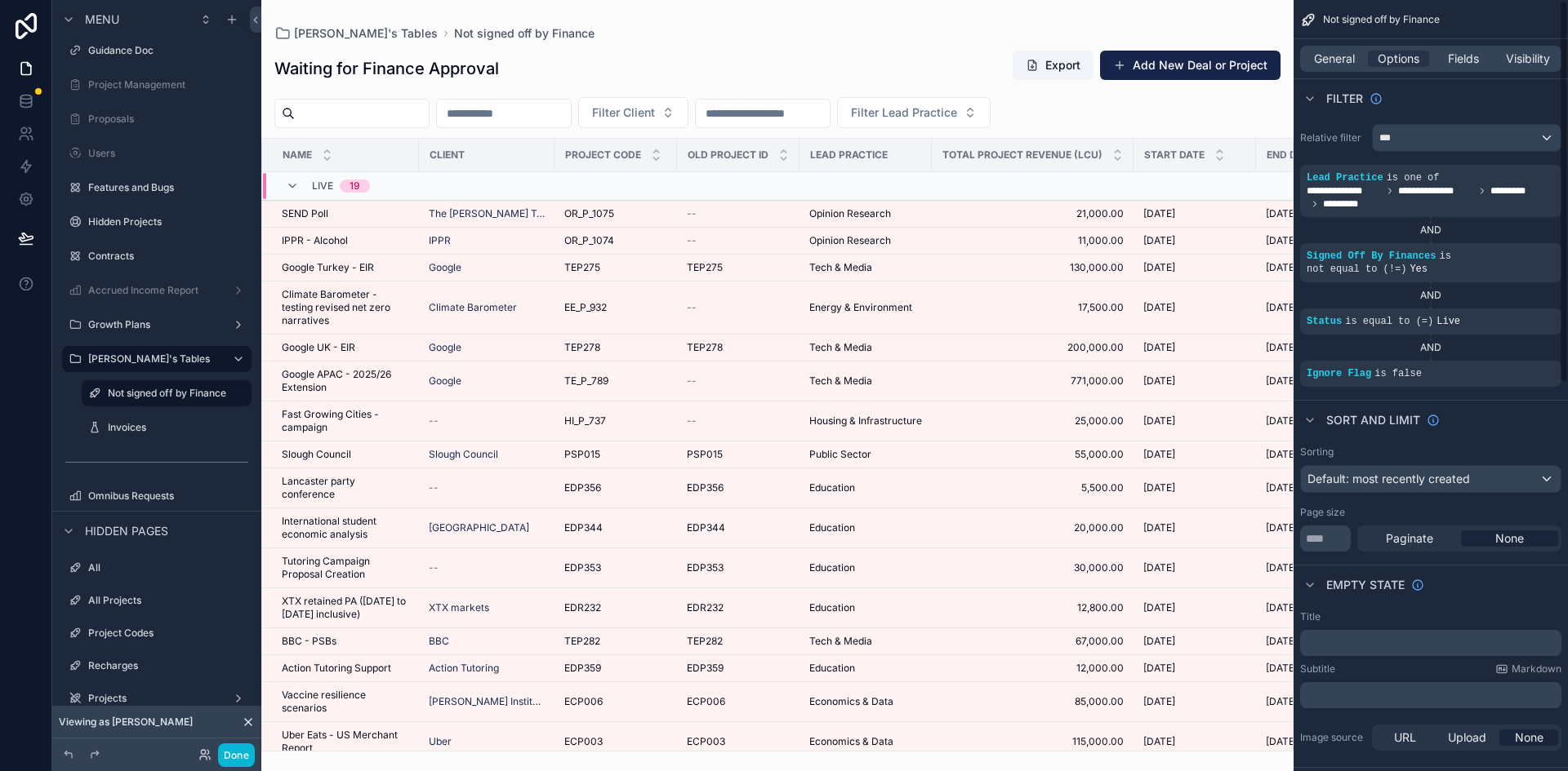
drag, startPoint x: 1285, startPoint y: 481, endPoint x: 1291, endPoint y: 556, distance: 75.2
click at [1291, 556] on div "scrollable content" at bounding box center [777, 386] width 1032 height 771
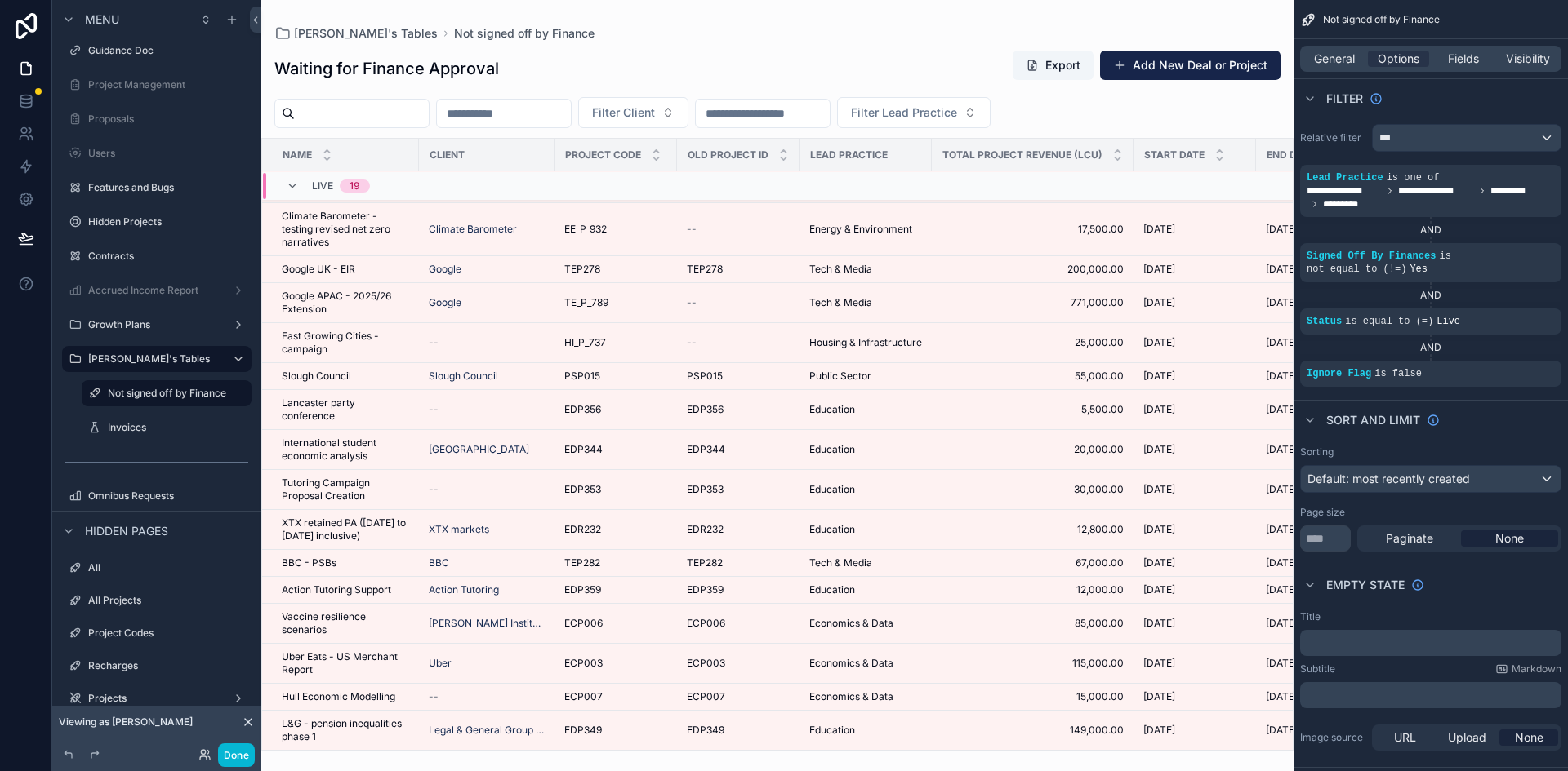
scroll to position [116, 0]
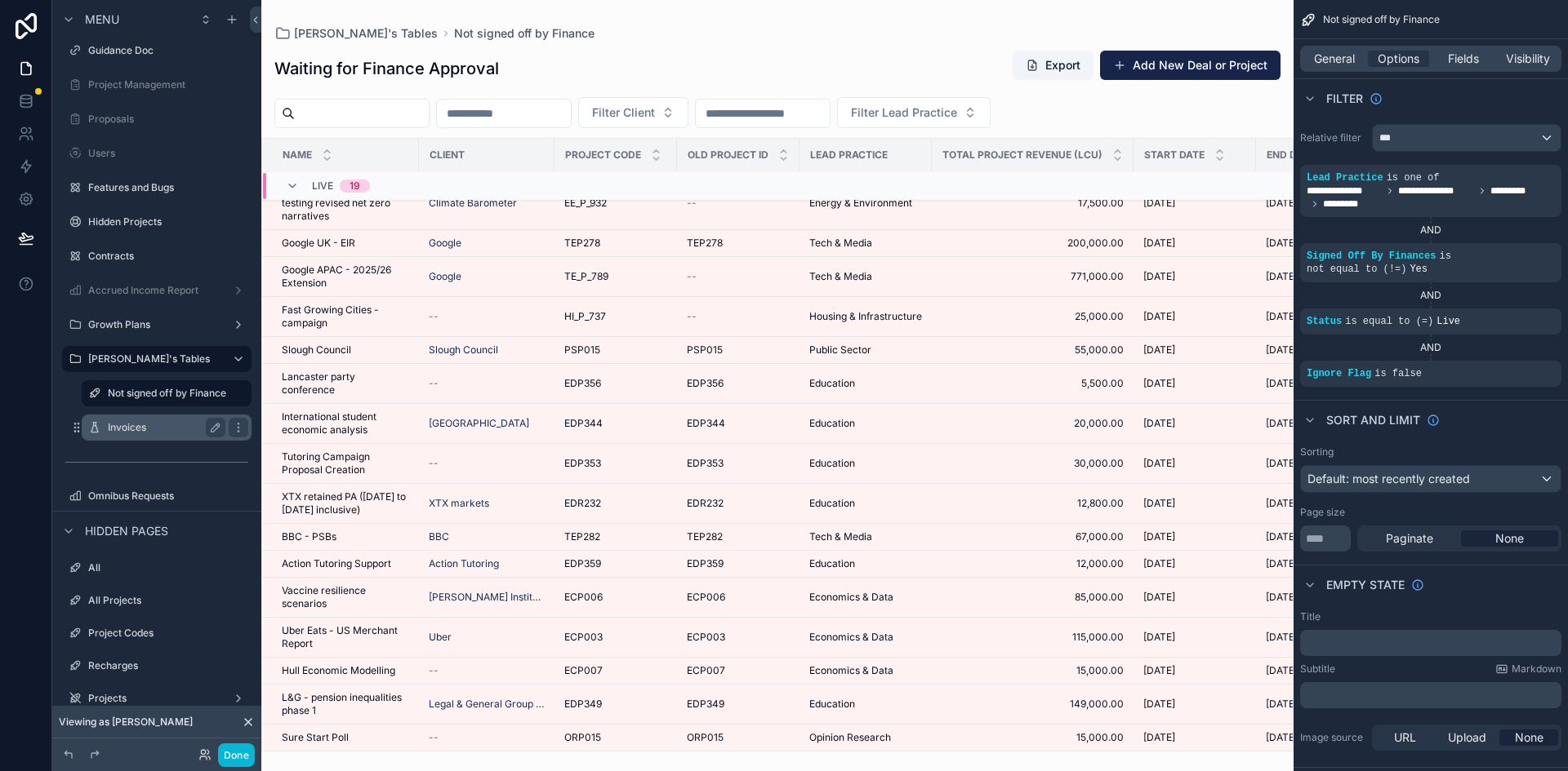
click at [116, 431] on label "Invoices" at bounding box center [162, 428] width 111 height 13
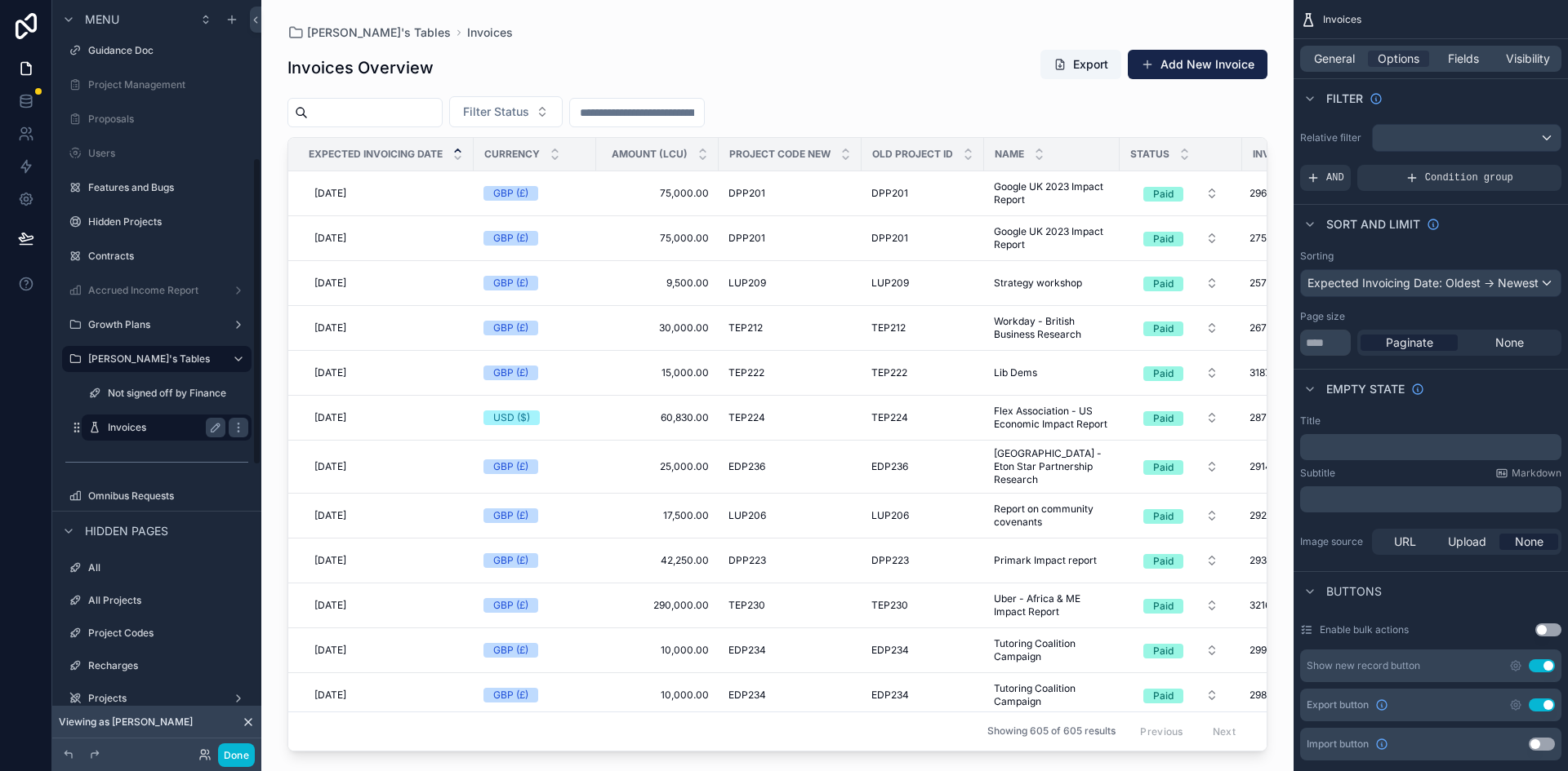
scroll to position [386, 0]
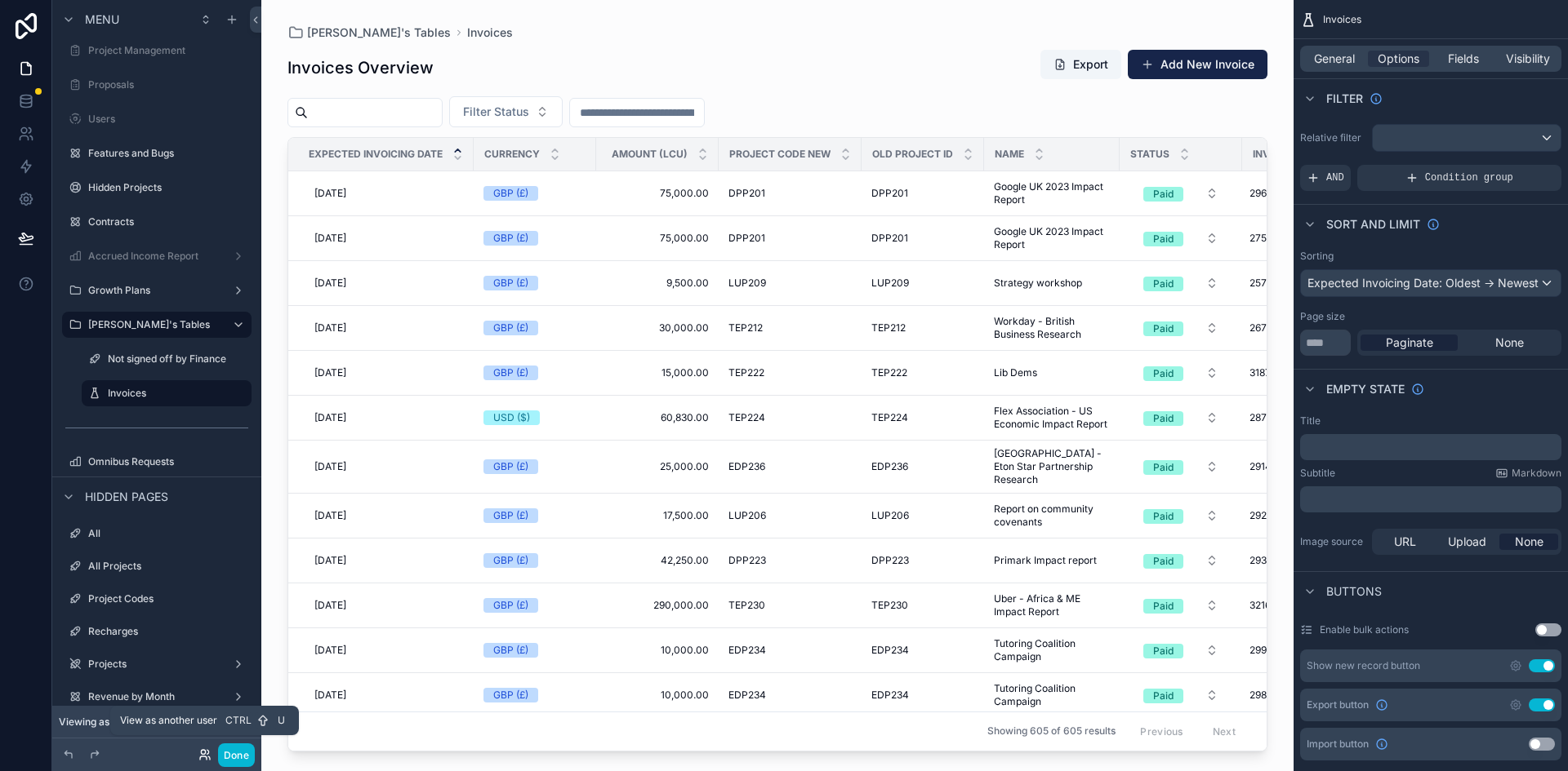
click at [204, 751] on icon at bounding box center [203, 752] width 4 height 4
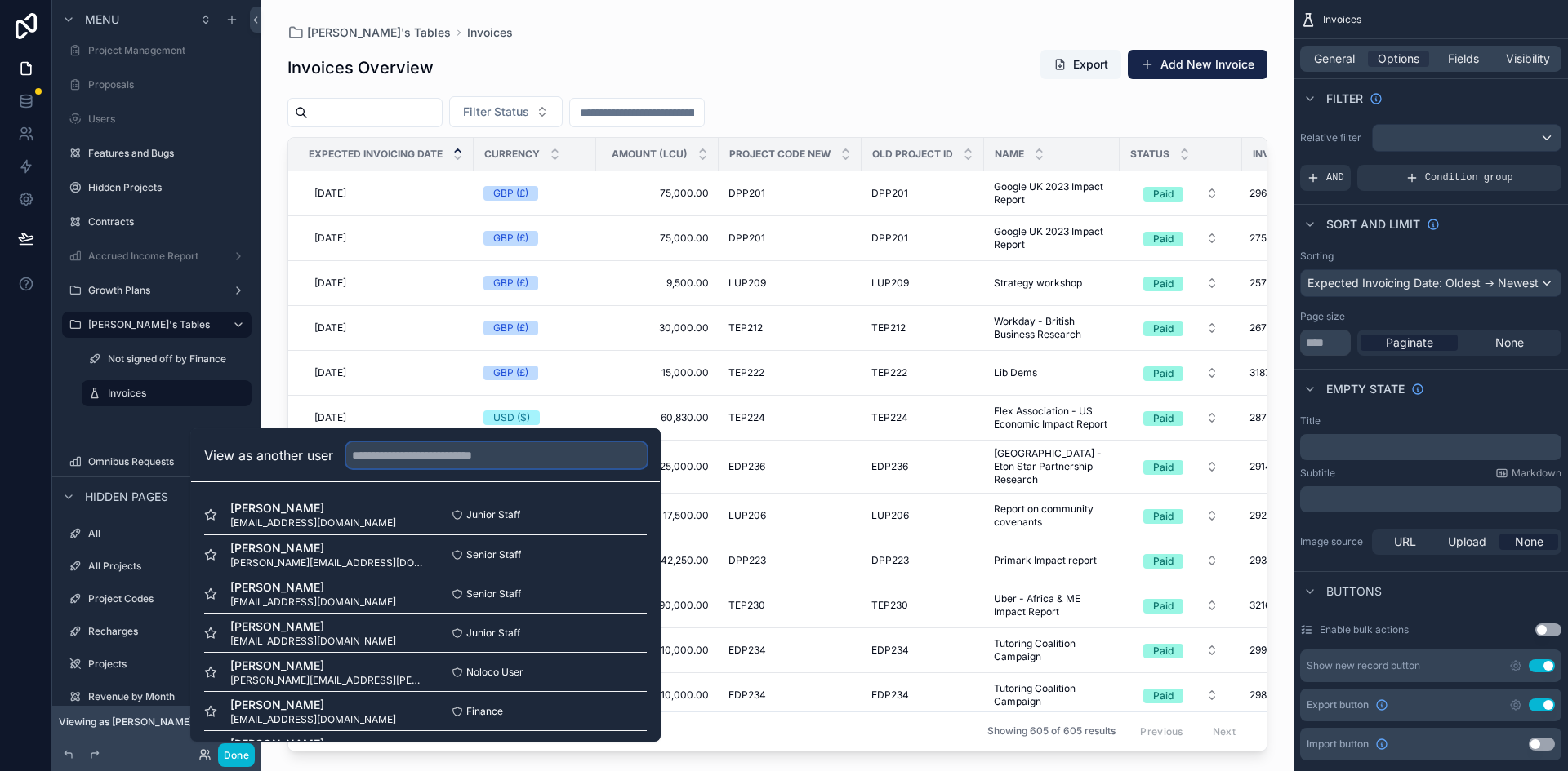
click at [414, 449] on input "text" at bounding box center [496, 455] width 300 height 26
type input "**********"
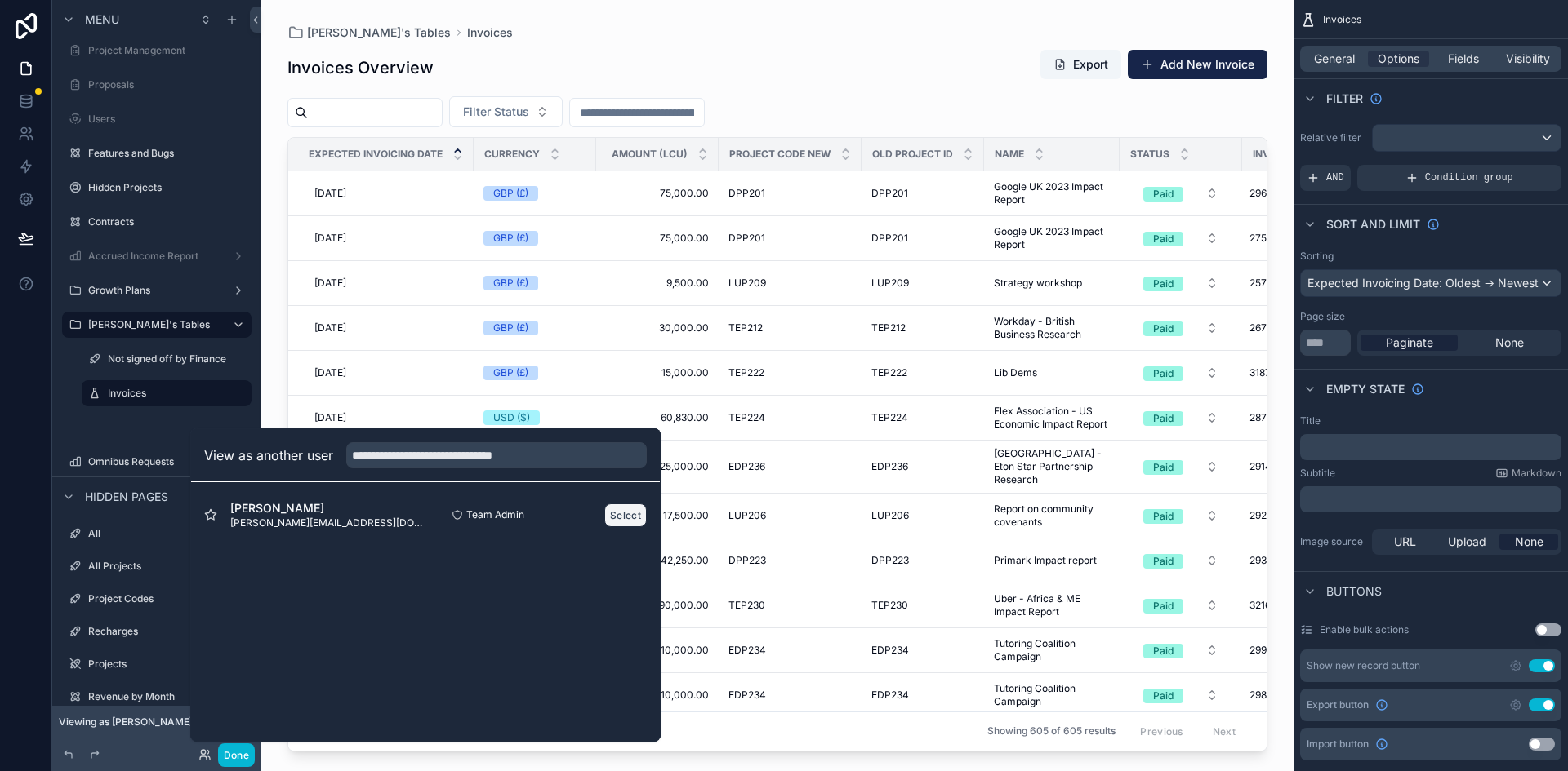
click at [625, 518] on button "Select" at bounding box center [625, 515] width 43 height 24
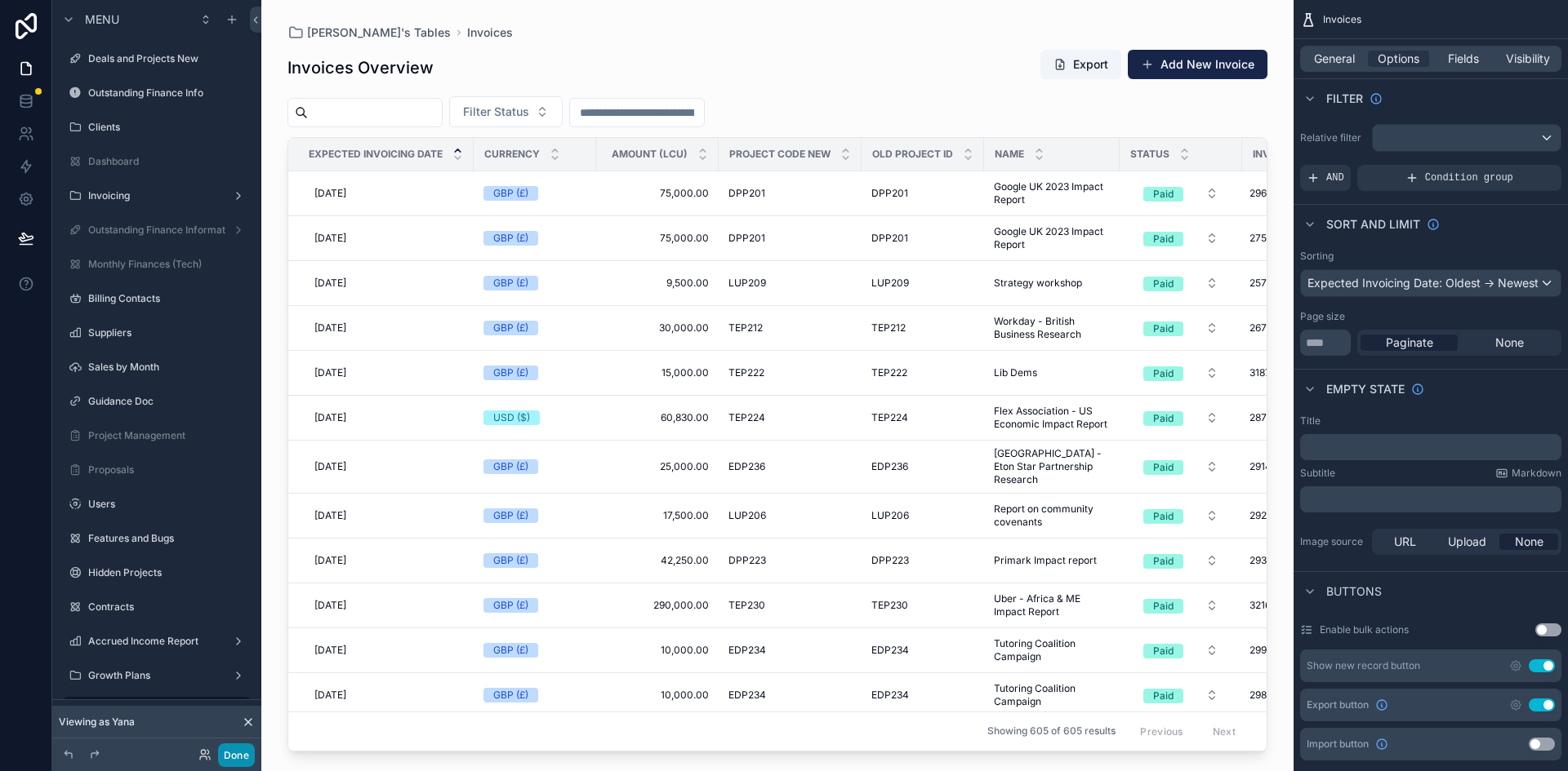
scroll to position [386, 0]
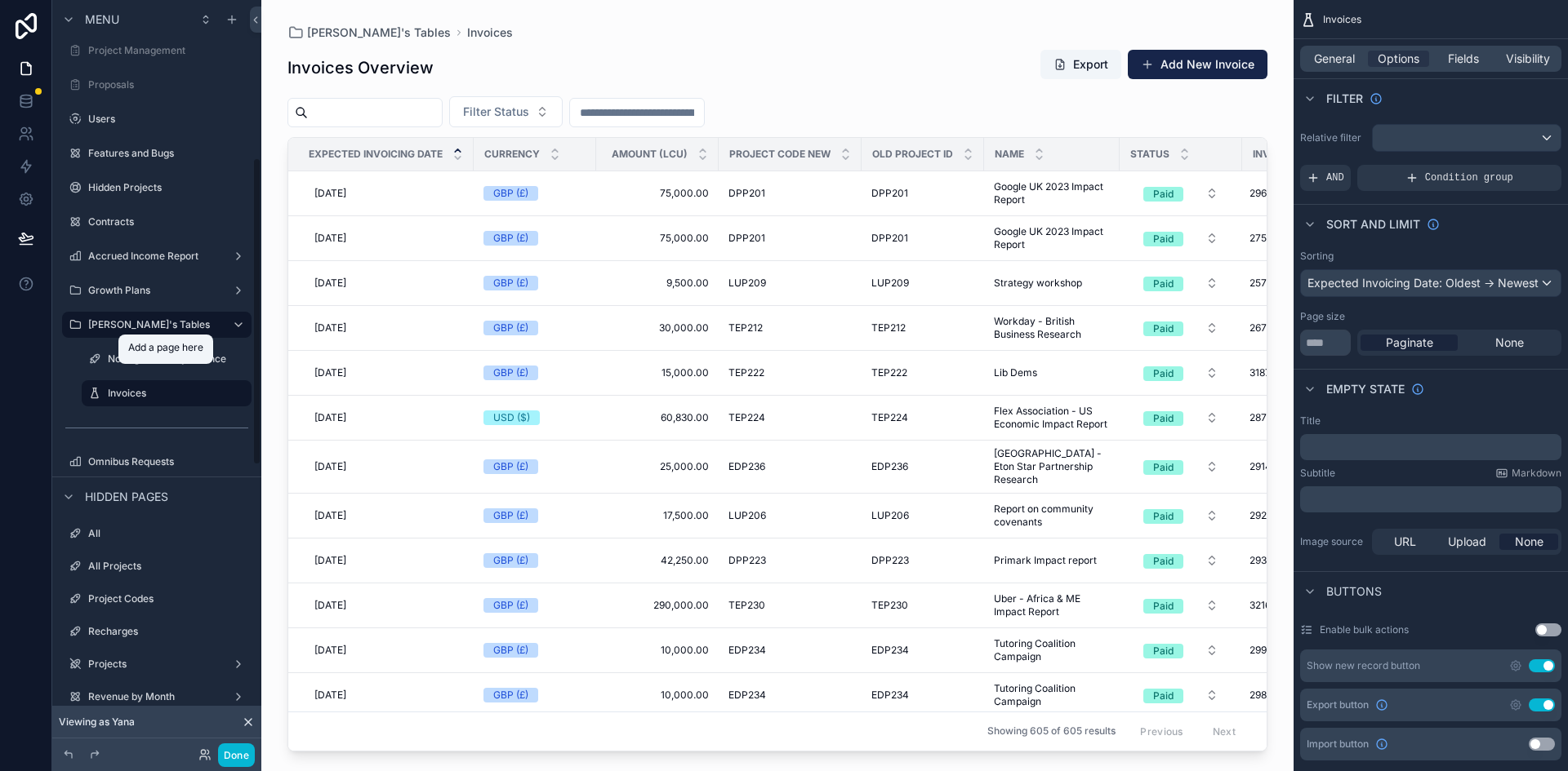
click at [167, 357] on div "Add a page here" at bounding box center [166, 349] width 75 height 16
click at [106, 358] on div "Not signed off by Finance" at bounding box center [166, 359] width 163 height 26
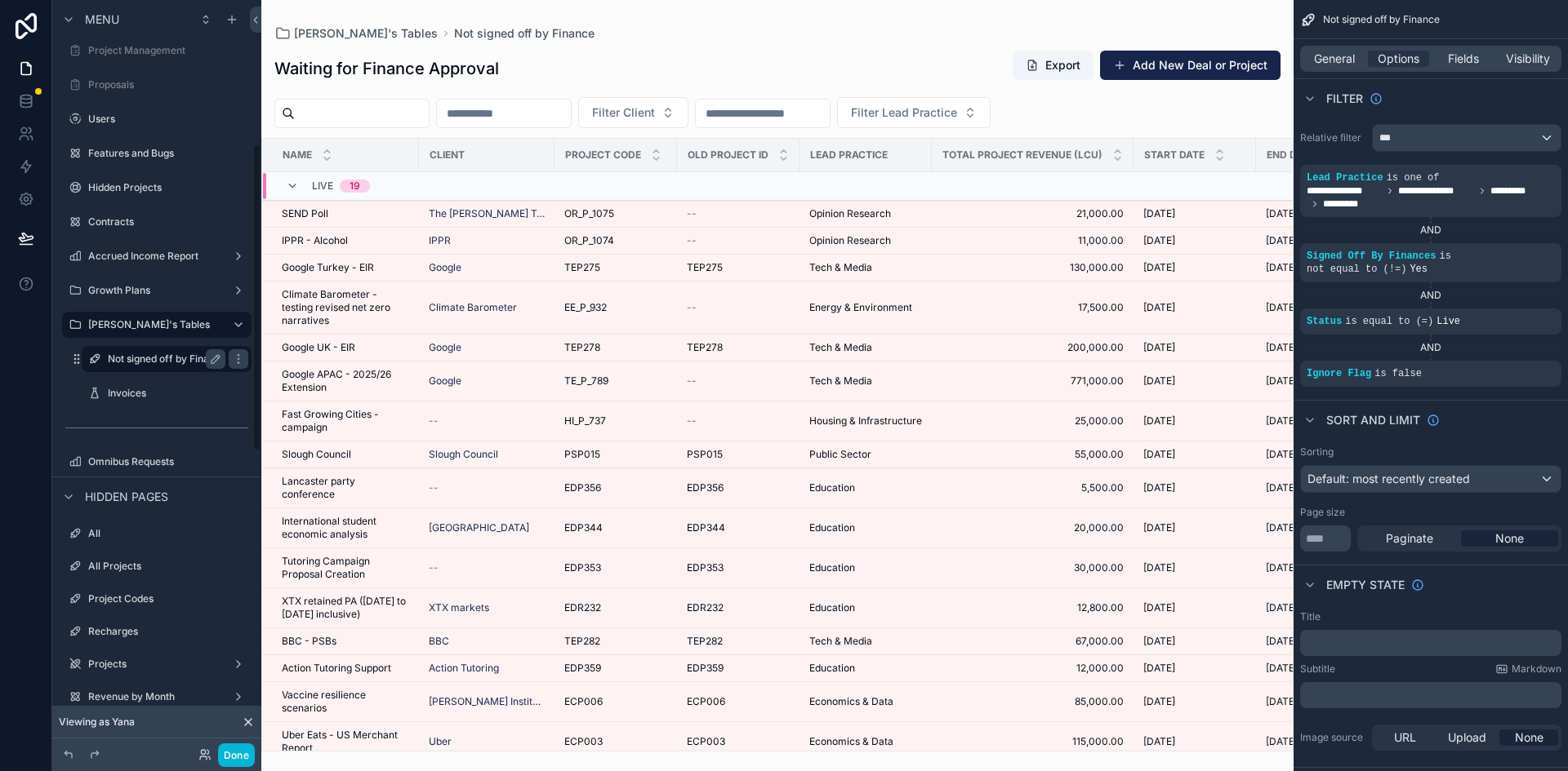
scroll to position [351, 0]
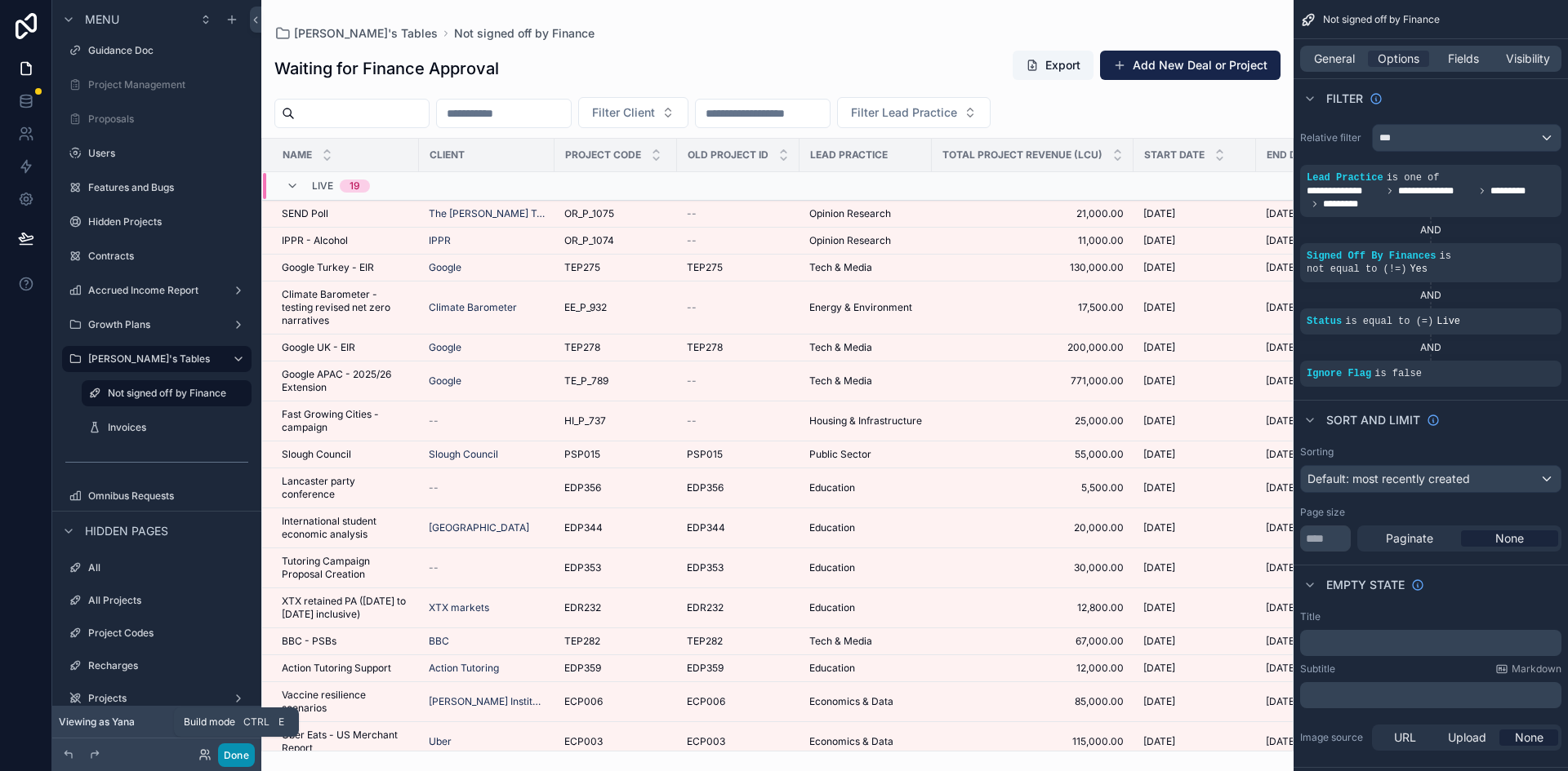
click at [235, 751] on button "Done" at bounding box center [236, 755] width 37 height 24
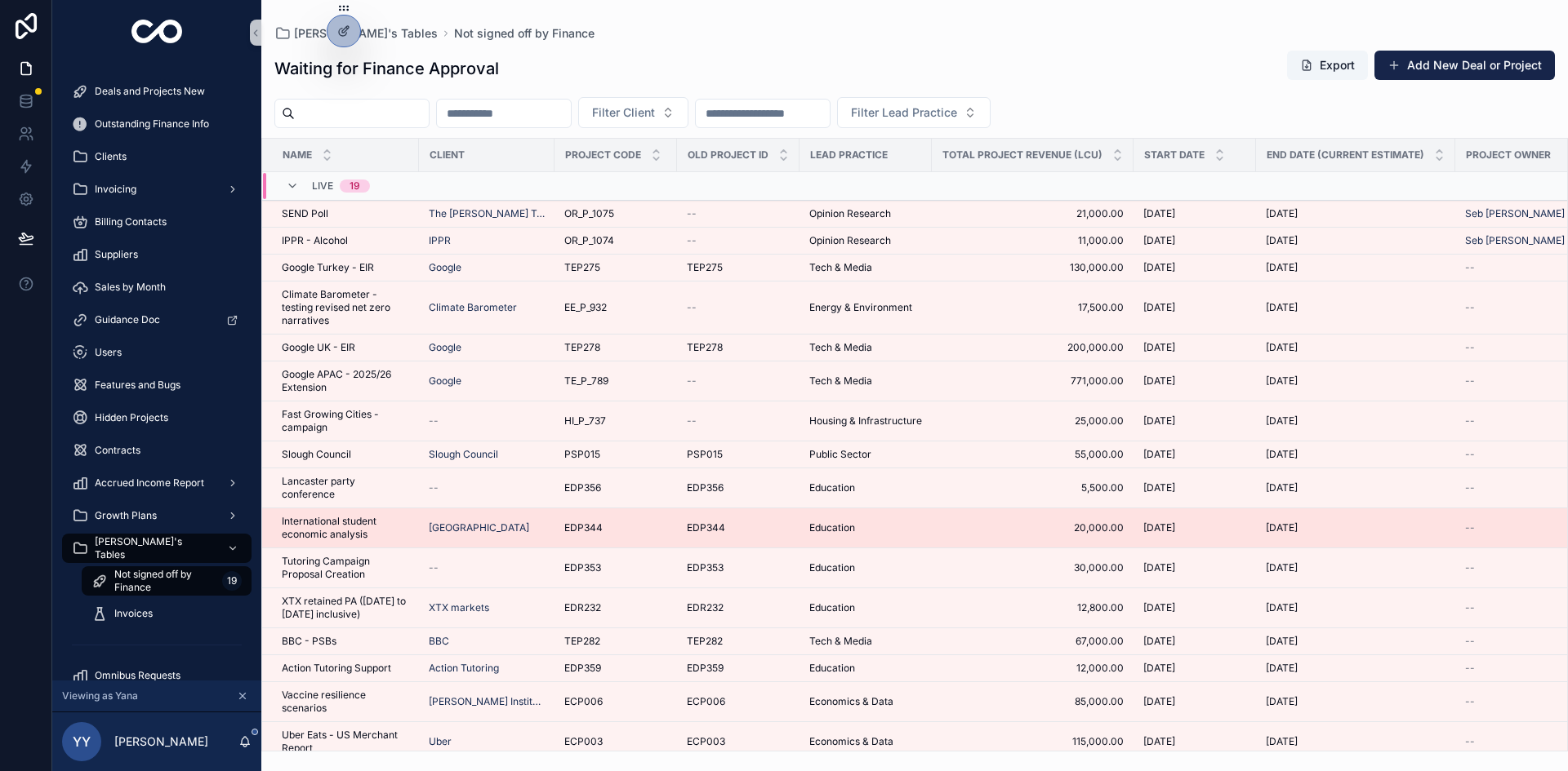
scroll to position [116, 0]
